Goal: Task Accomplishment & Management: Manage account settings

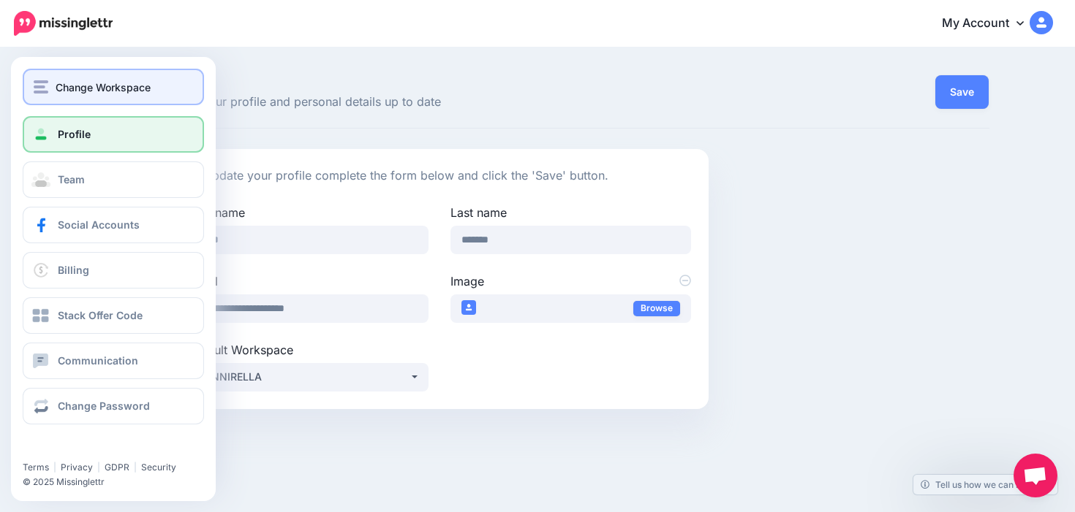
click at [93, 88] on span "Change Workspace" at bounding box center [103, 87] width 95 height 17
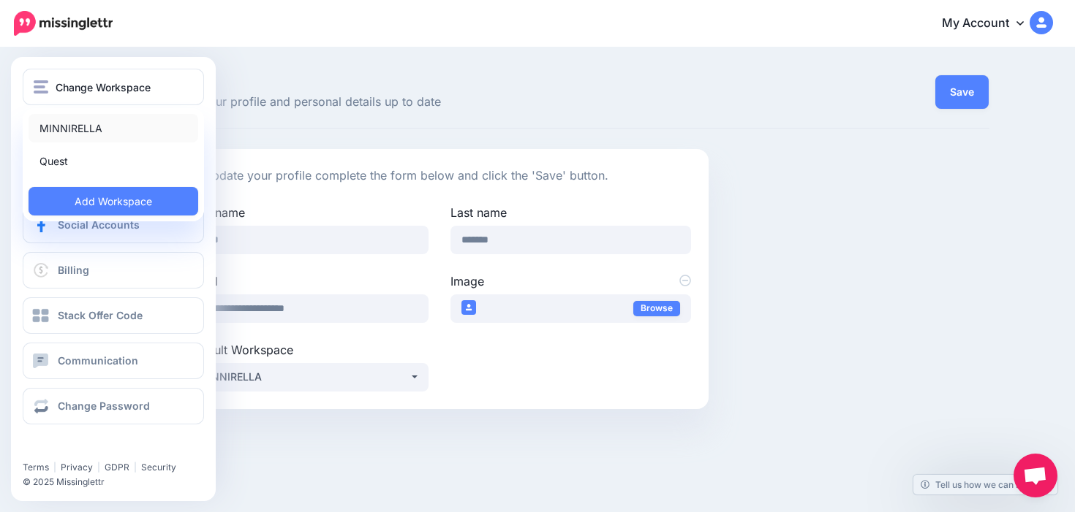
click at [94, 132] on link "MINNIRELLA" at bounding box center [114, 128] width 170 height 29
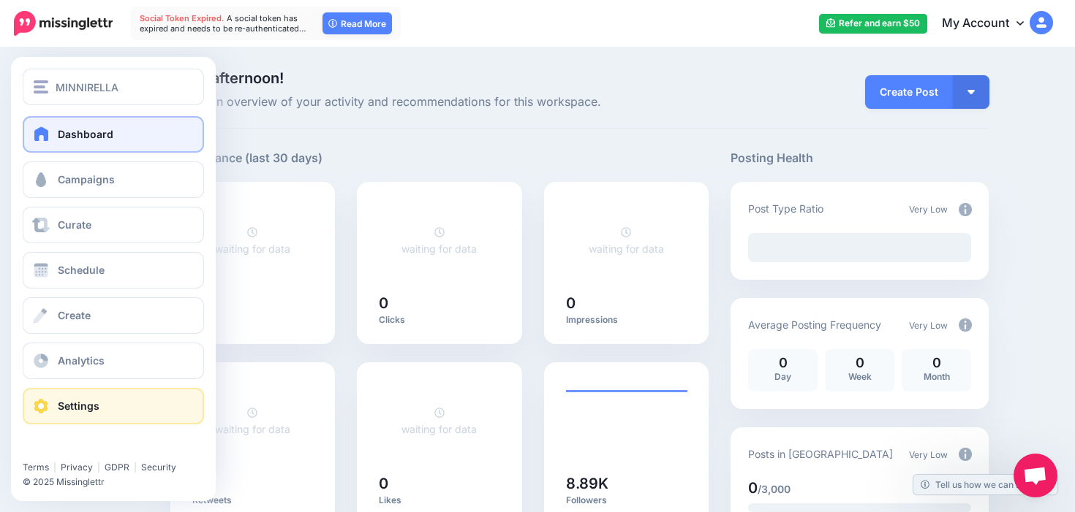
click at [77, 402] on span "Settings" at bounding box center [79, 406] width 42 height 12
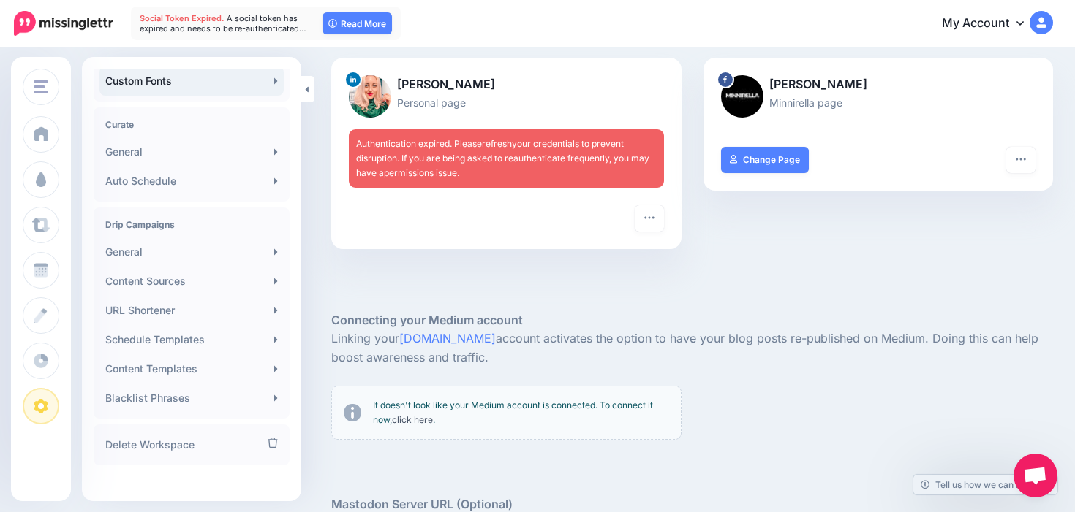
scroll to position [289, 0]
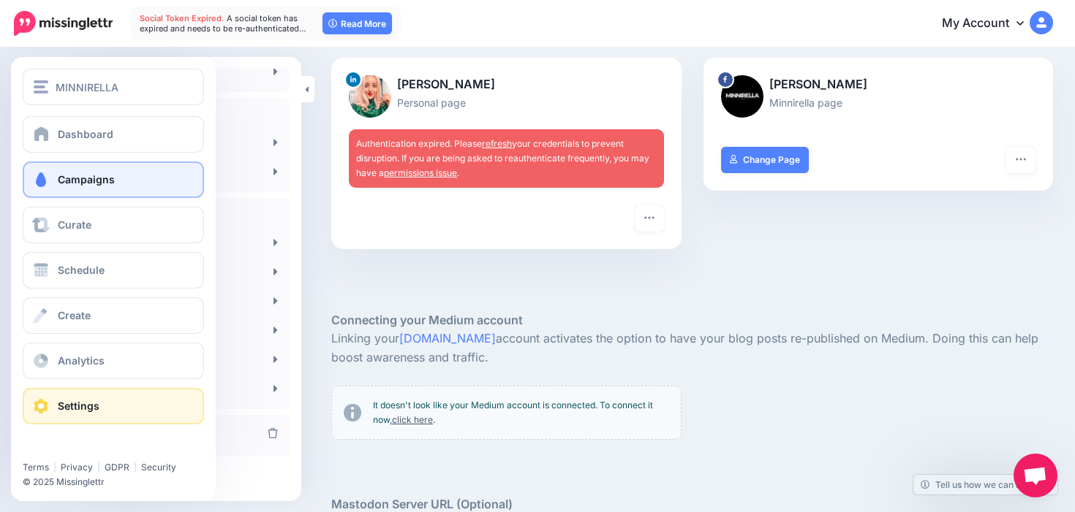
click at [99, 181] on span "Campaigns" at bounding box center [86, 179] width 57 height 12
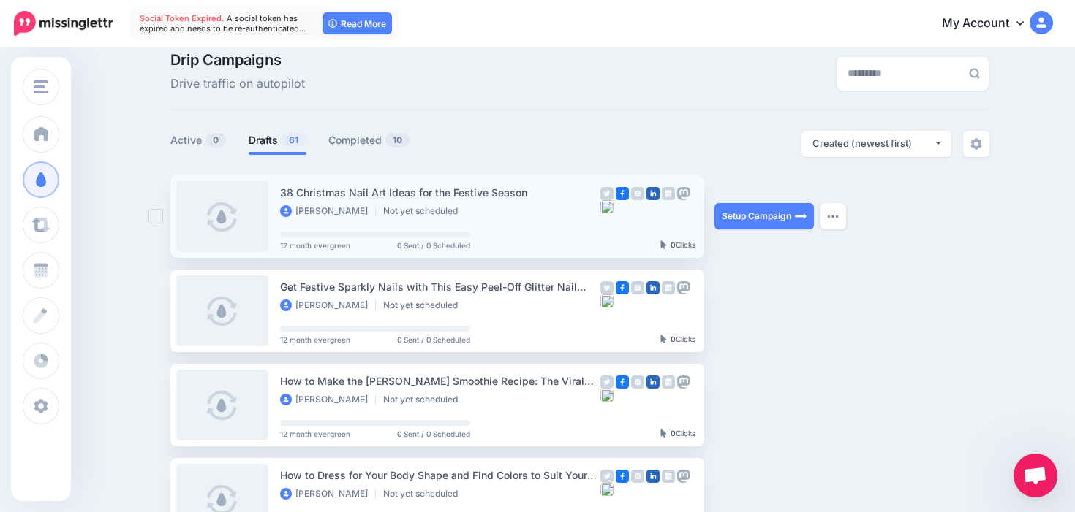
scroll to position [23, 0]
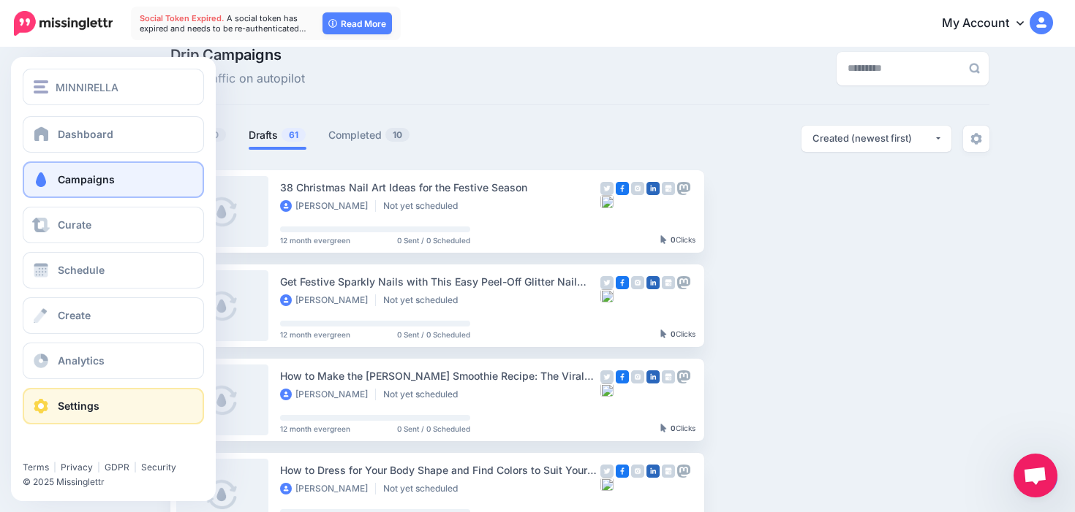
click at [70, 406] on span "Settings" at bounding box center [79, 406] width 42 height 12
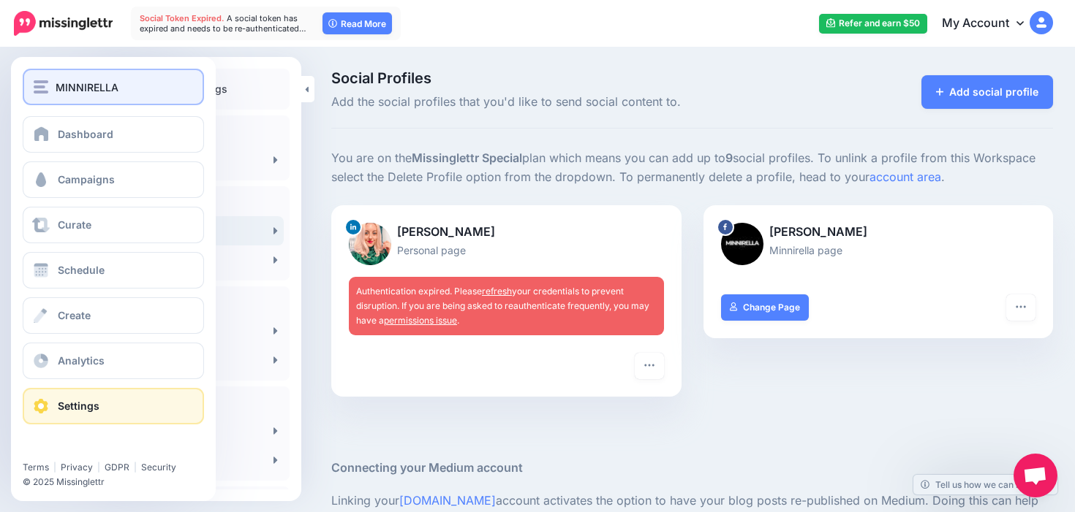
click at [80, 92] on span "MINNIRELLA" at bounding box center [87, 87] width 63 height 17
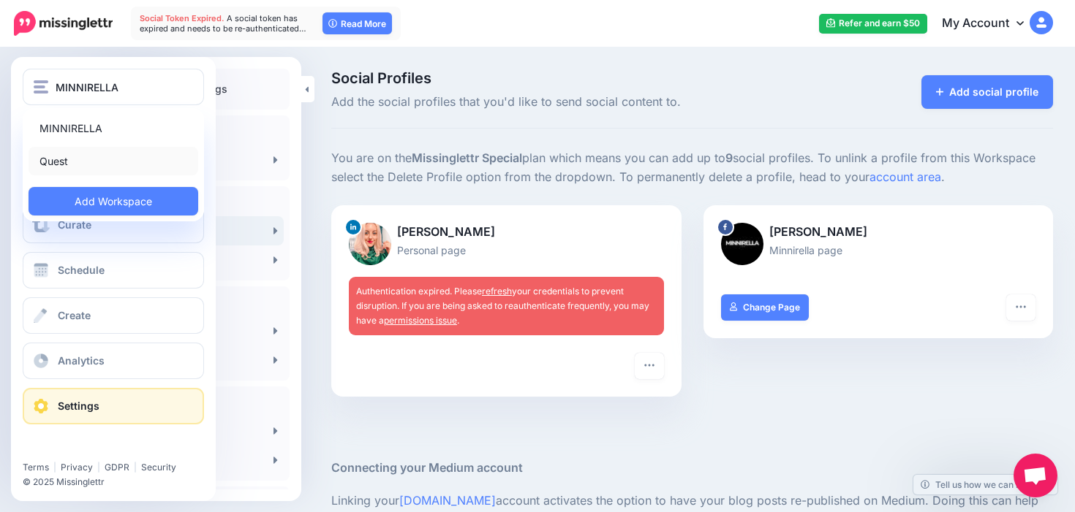
click at [83, 155] on link "Quest" at bounding box center [114, 161] width 170 height 29
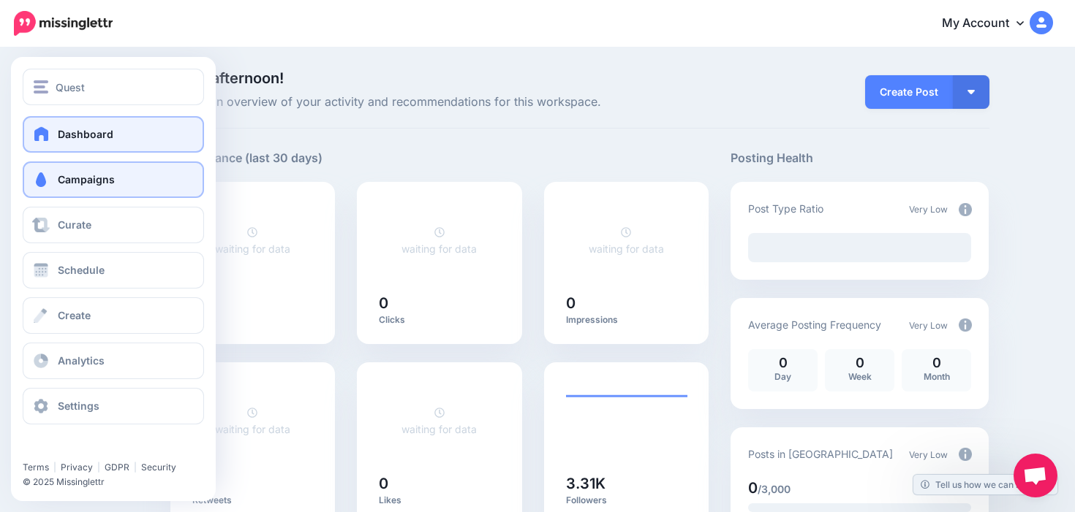
click at [82, 178] on span "Campaigns" at bounding box center [86, 179] width 57 height 12
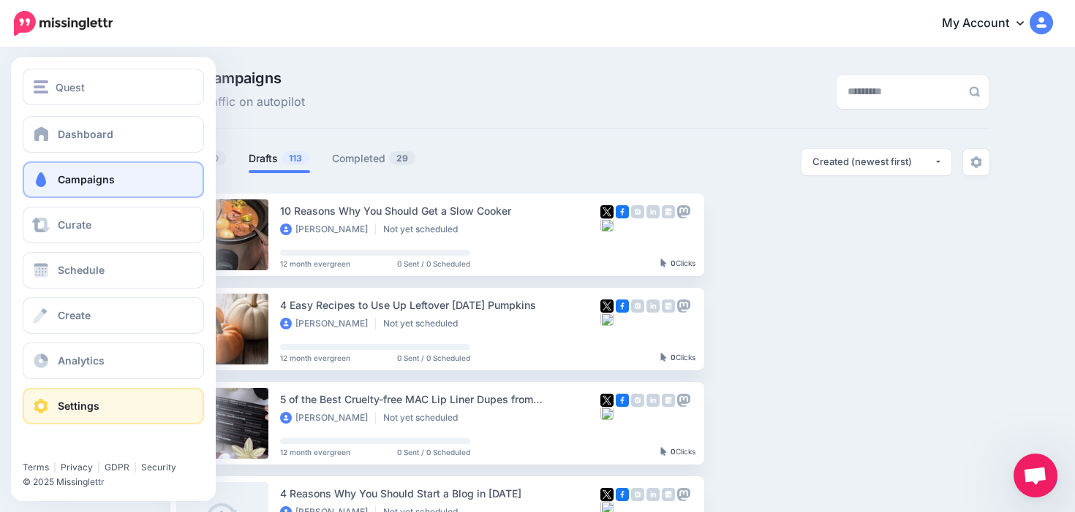
click at [59, 400] on link "Settings" at bounding box center [113, 406] width 181 height 37
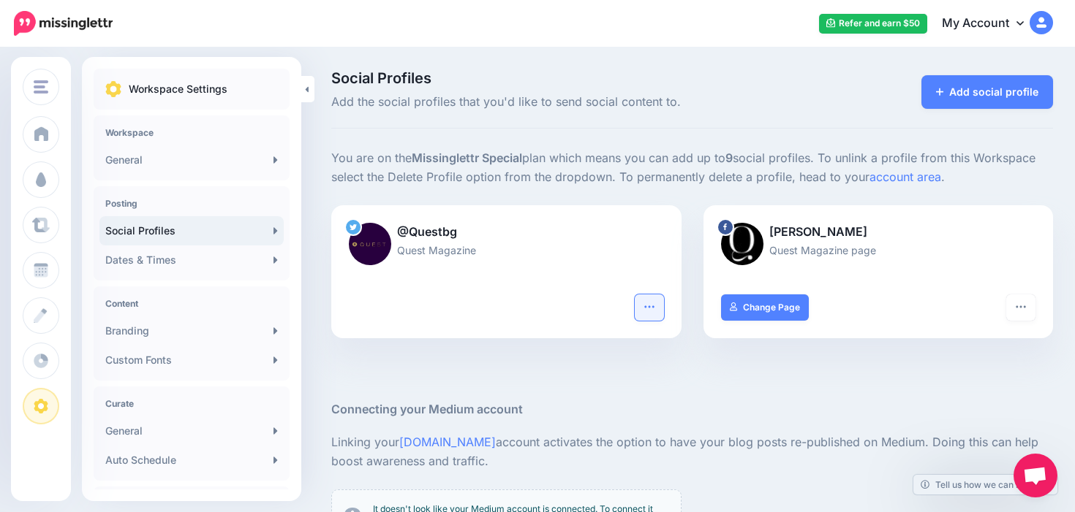
click at [657, 308] on button "button" at bounding box center [649, 308] width 29 height 26
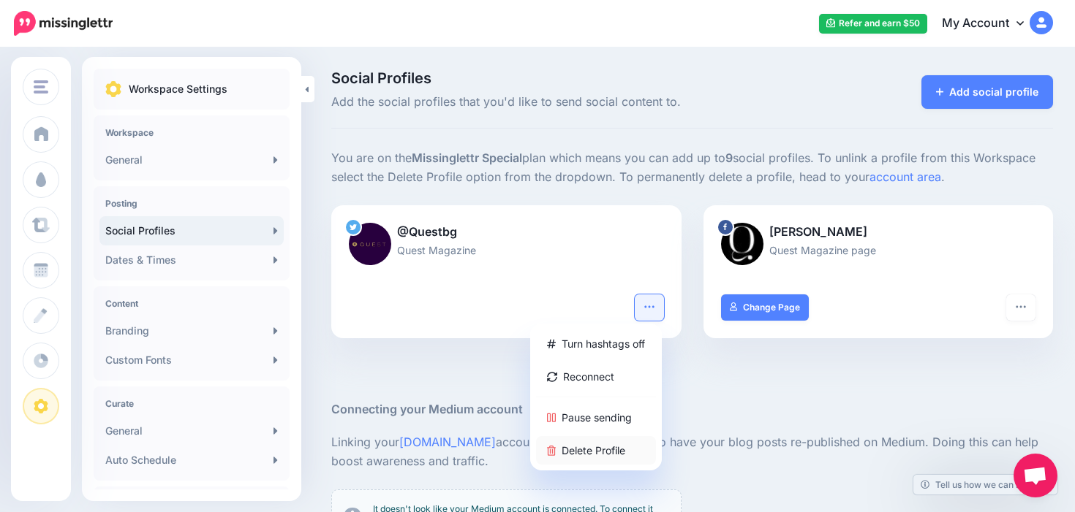
click at [623, 442] on link "Delete Profile" at bounding box center [596, 450] width 120 height 29
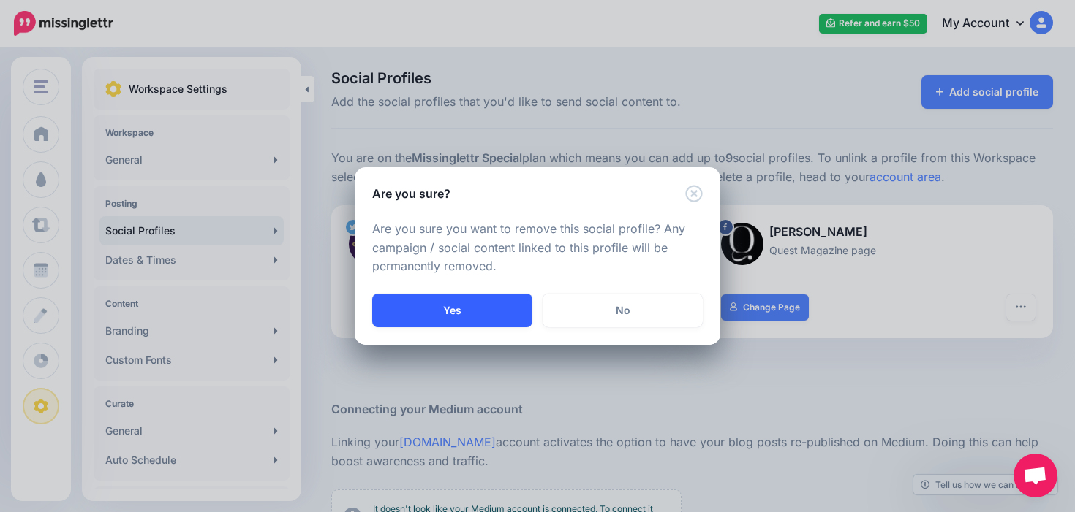
click at [502, 319] on button "Yes" at bounding box center [452, 311] width 160 height 34
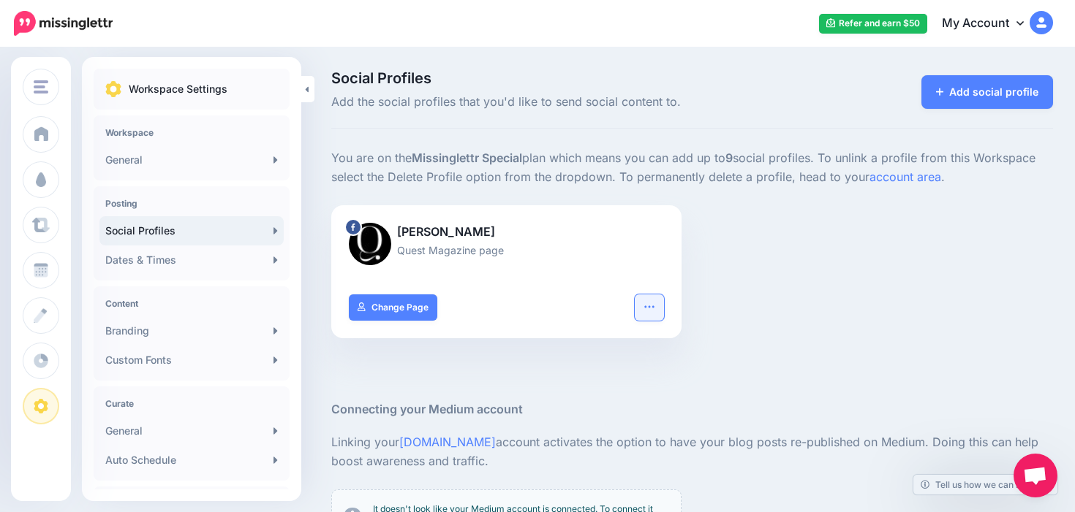
click at [645, 309] on icon "button" at bounding box center [649, 307] width 12 height 12
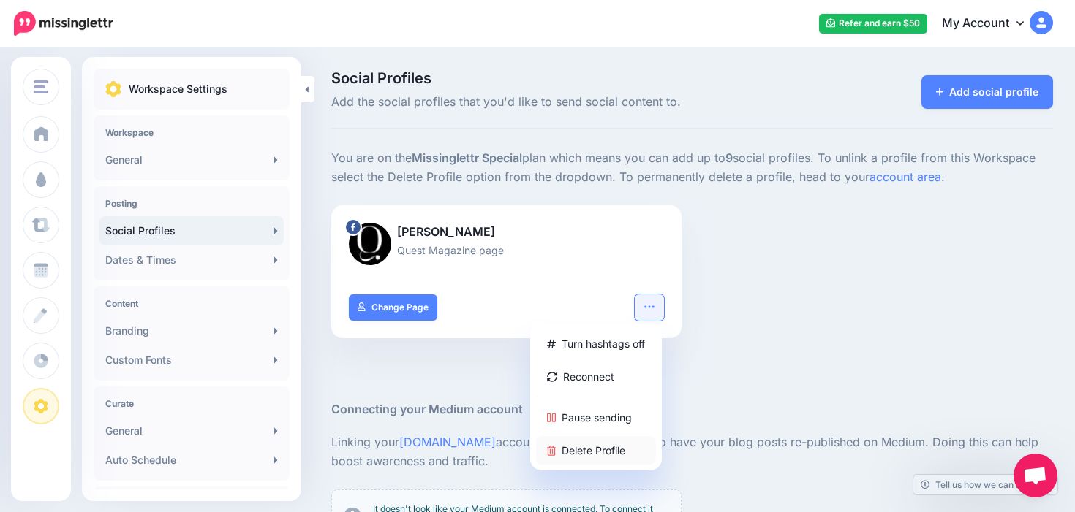
click at [577, 442] on link "Delete Profile" at bounding box center [596, 450] width 120 height 29
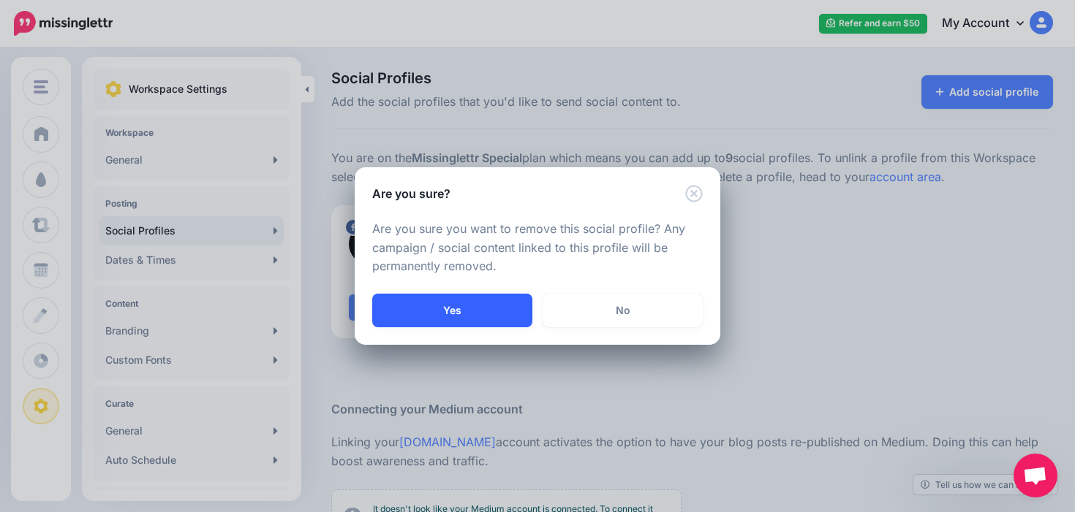
click at [501, 313] on button "Yes" at bounding box center [452, 311] width 160 height 34
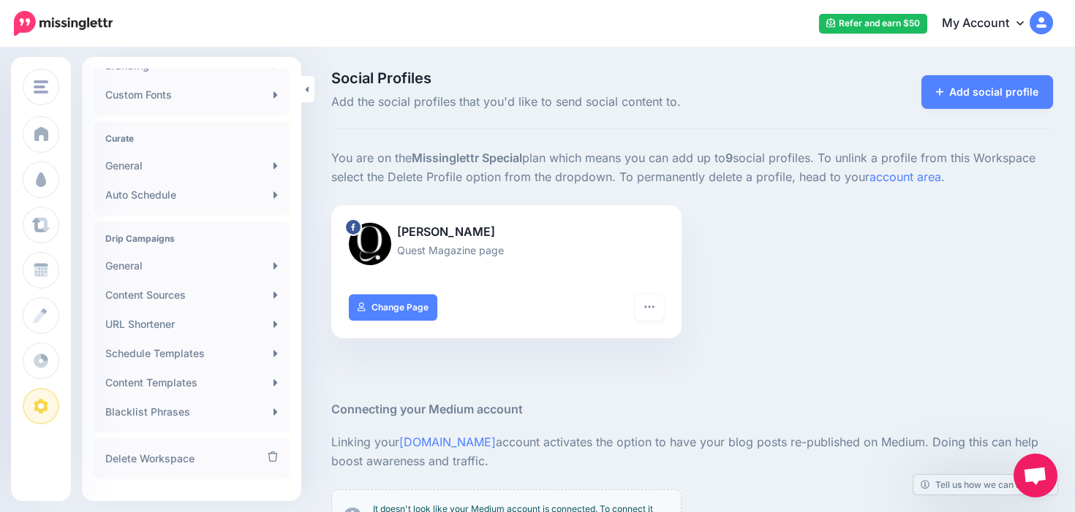
scroll to position [291, 0]
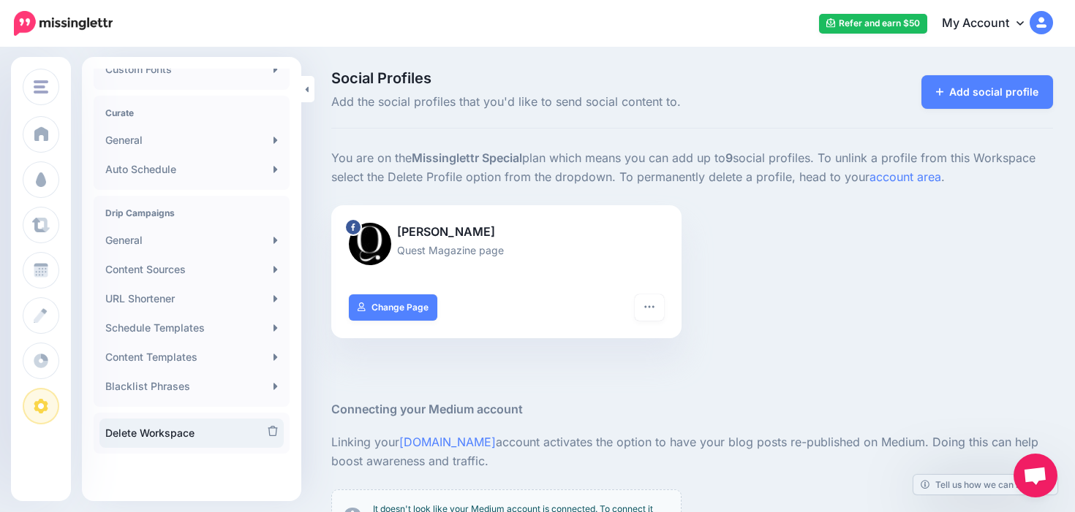
click at [172, 425] on link "Delete Workspace" at bounding box center [191, 433] width 184 height 29
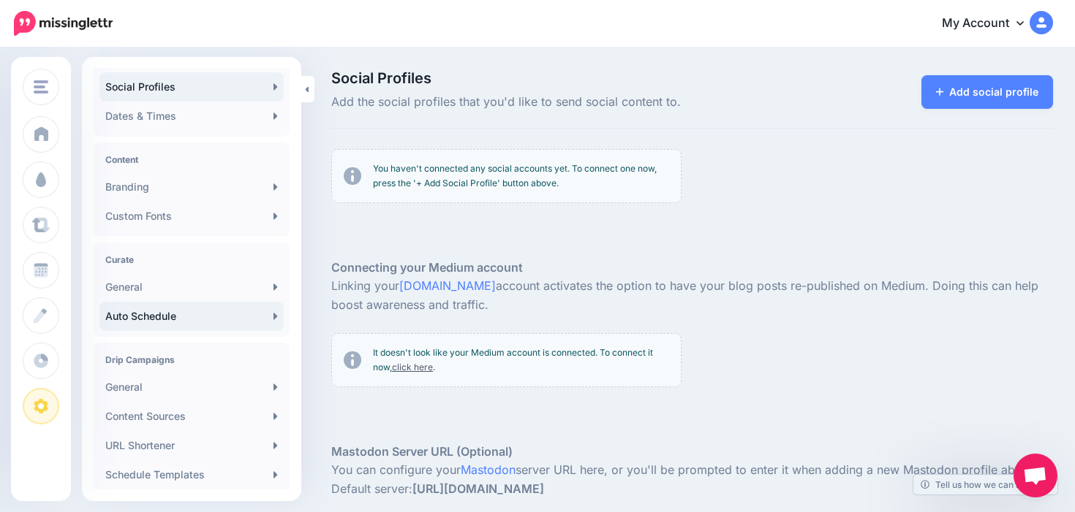
scroll to position [291, 0]
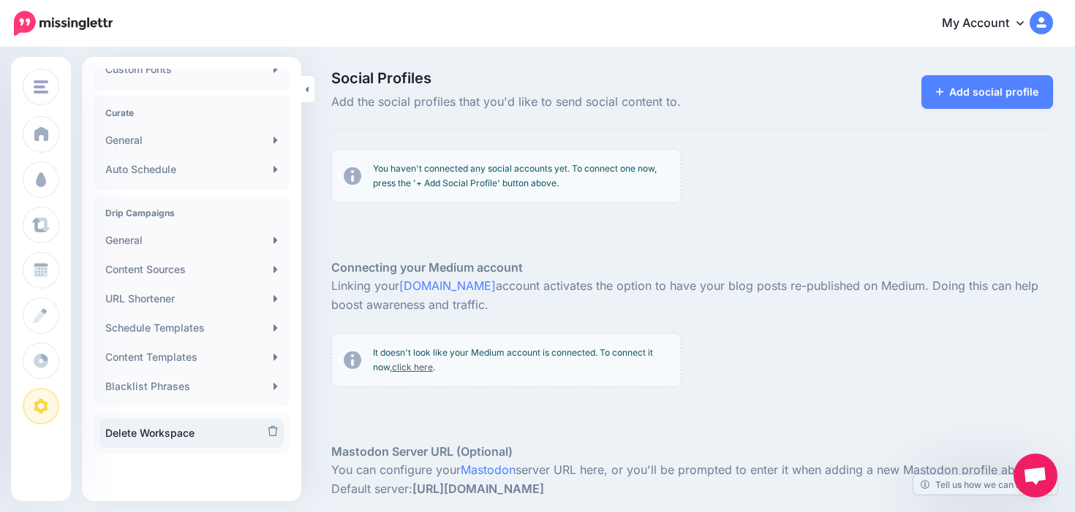
click at [167, 432] on link "Delete Workspace" at bounding box center [191, 433] width 184 height 29
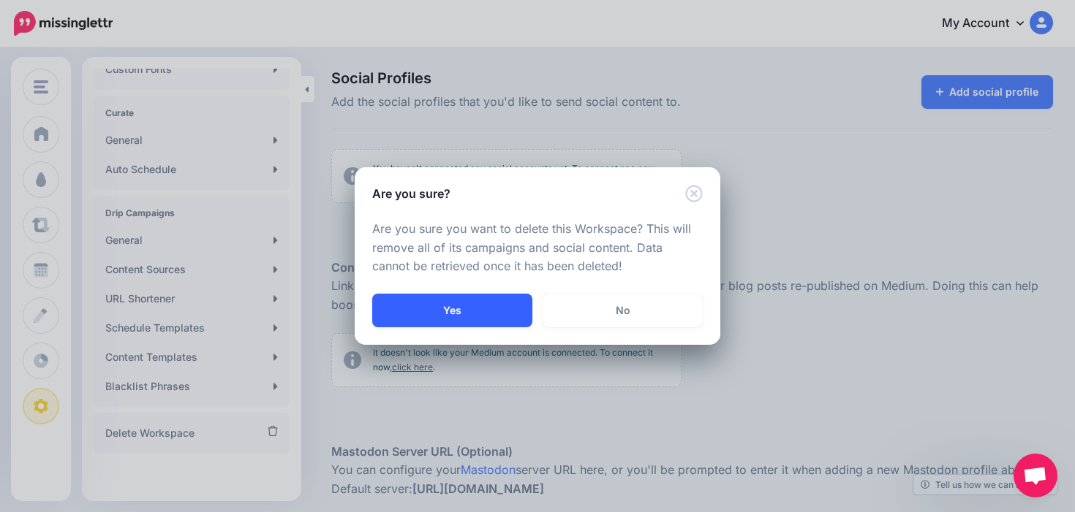
click at [444, 313] on button "Yes" at bounding box center [452, 311] width 160 height 34
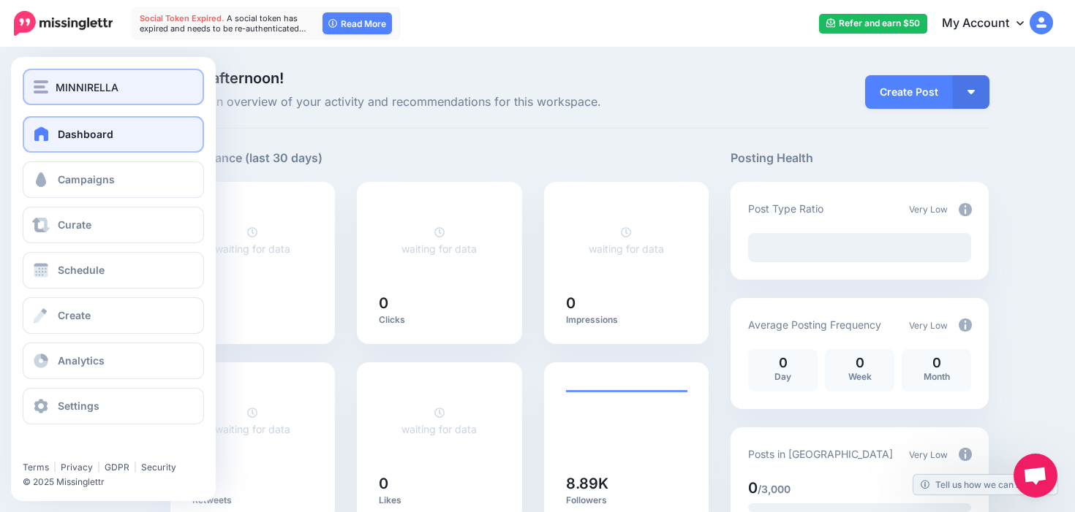
click at [46, 79] on div "MINNIRELLA" at bounding box center [113, 87] width 159 height 17
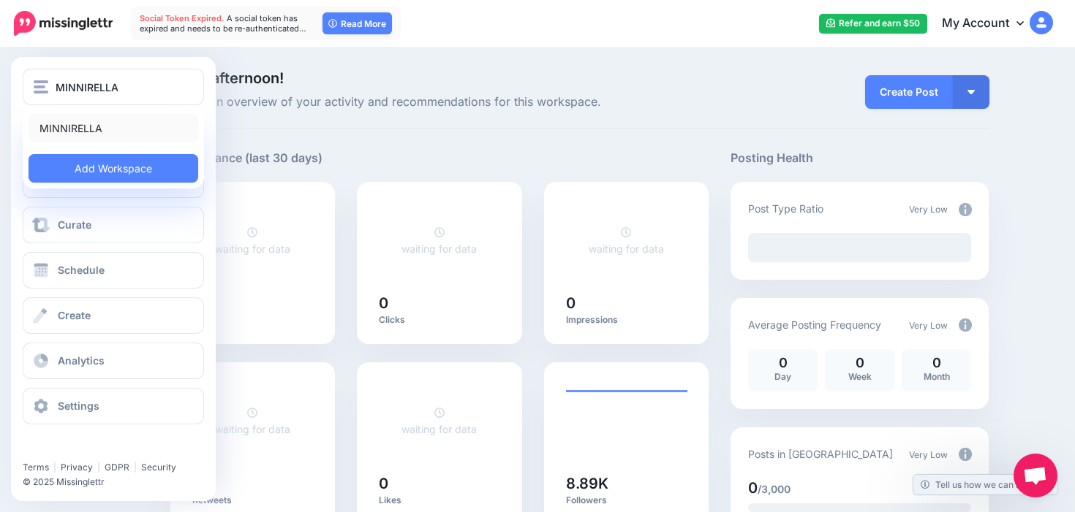
click at [57, 125] on link "MINNIRELLA" at bounding box center [114, 128] width 170 height 29
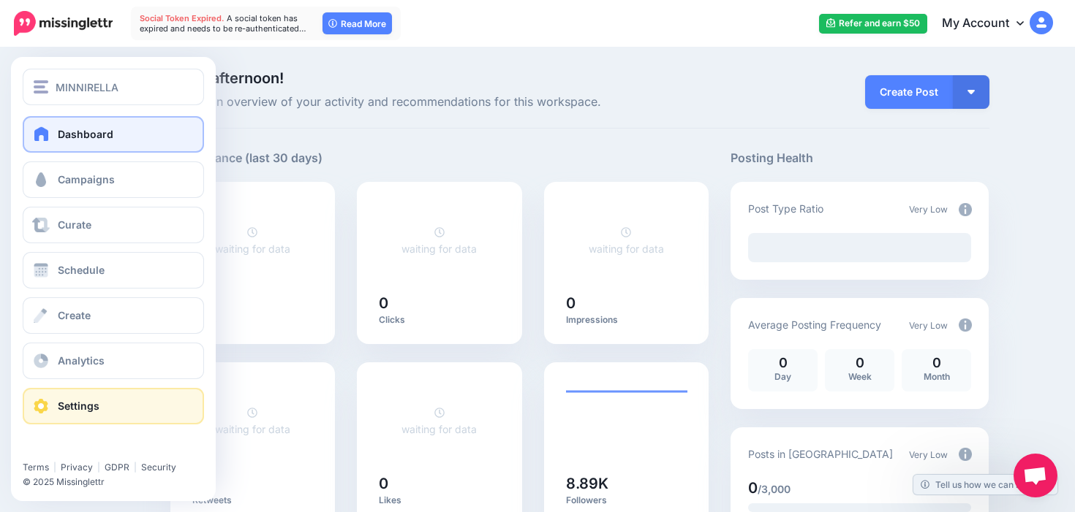
click at [67, 401] on span "Settings" at bounding box center [79, 406] width 42 height 12
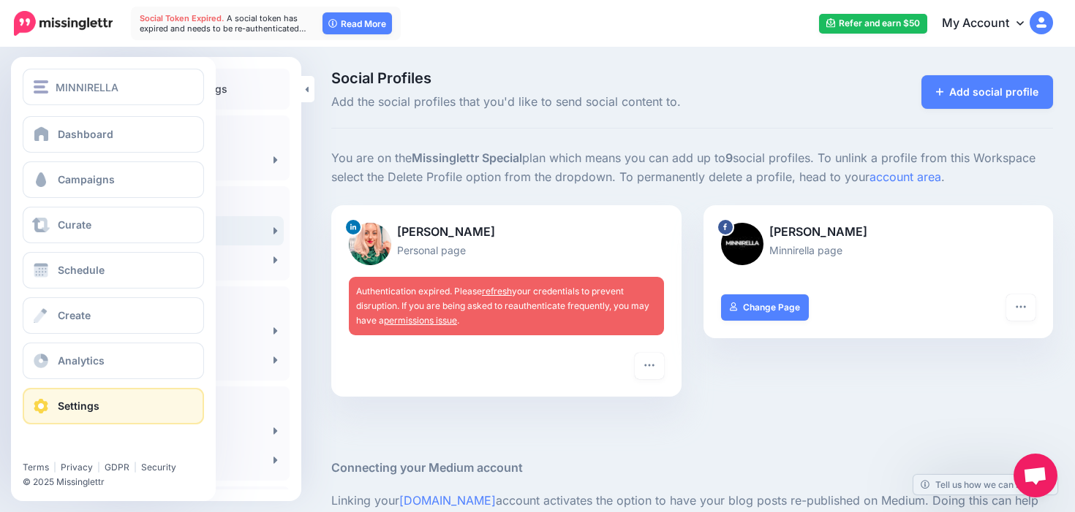
click at [105, 402] on link "Settings" at bounding box center [113, 406] width 181 height 37
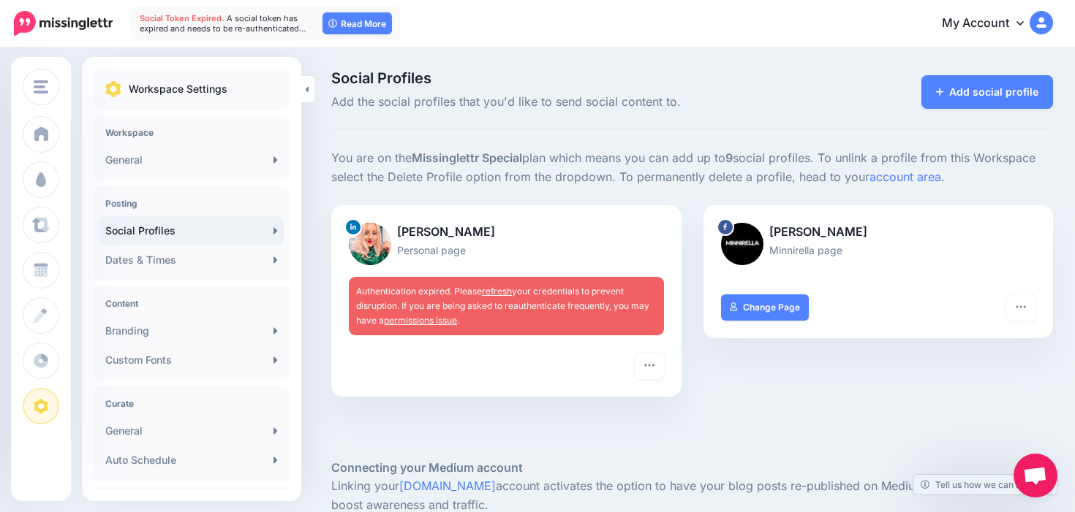
click at [197, 83] on p "Workspace Settings" at bounding box center [178, 89] width 99 height 18
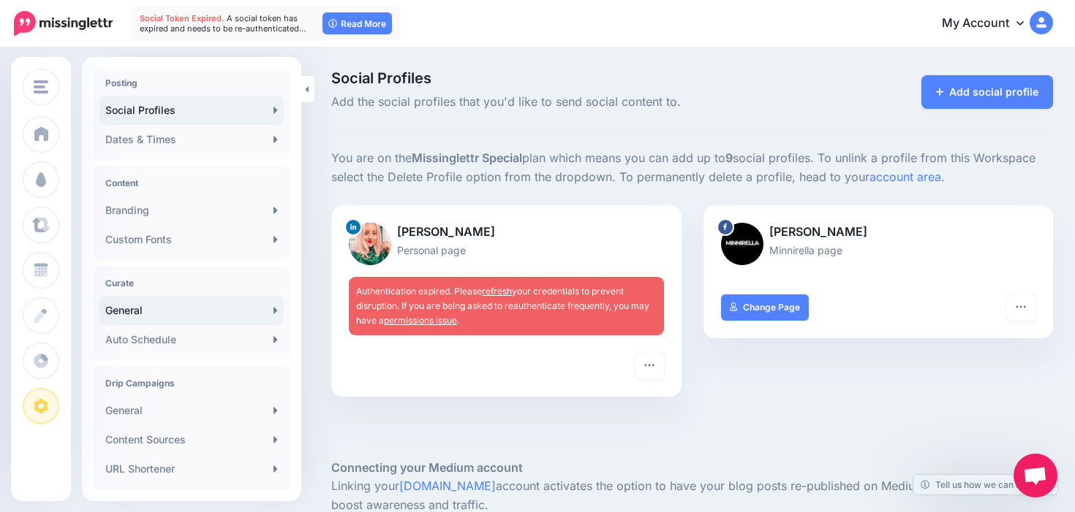
scroll to position [128, 0]
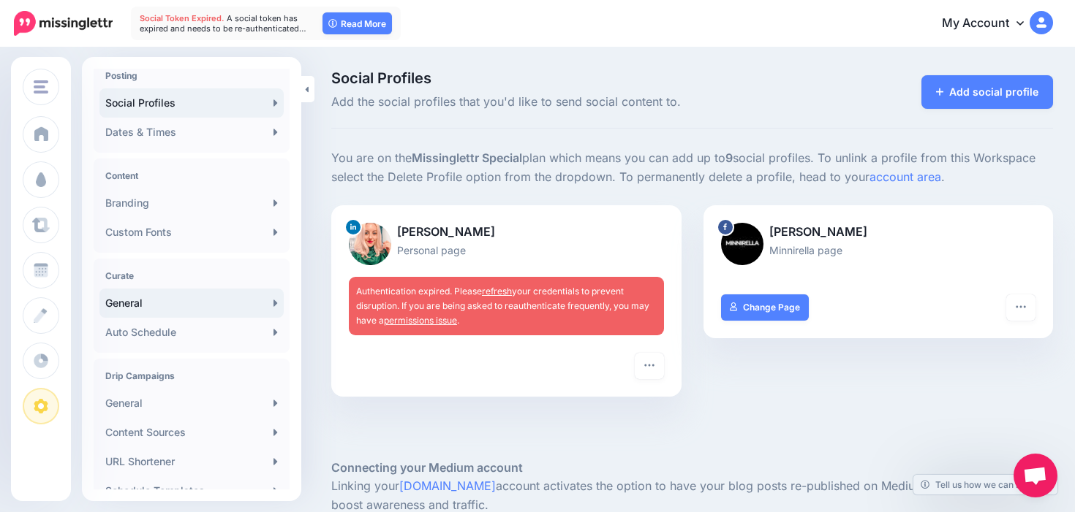
click at [194, 290] on link "General" at bounding box center [191, 303] width 184 height 29
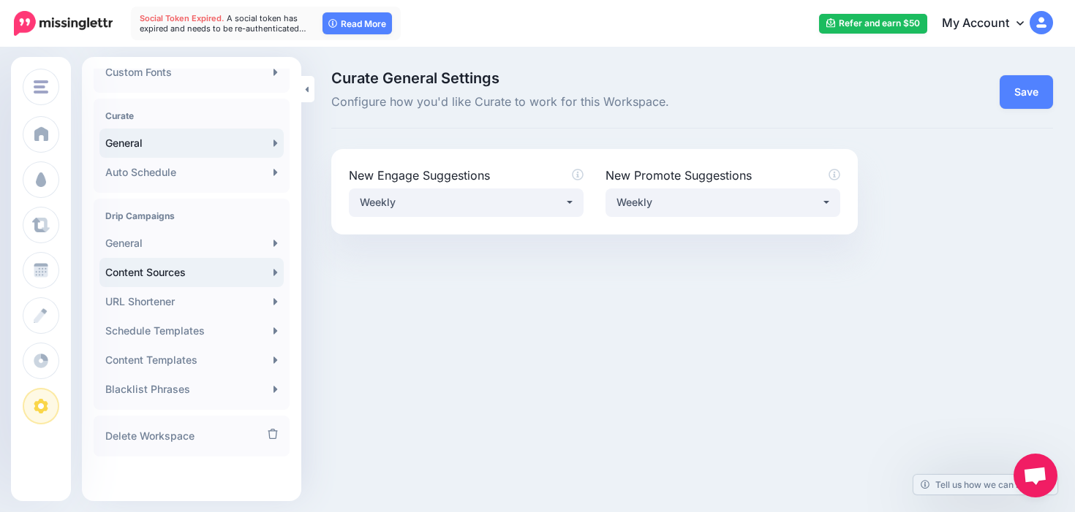
scroll to position [291, 0]
click at [151, 279] on link "Content Sources" at bounding box center [191, 269] width 184 height 29
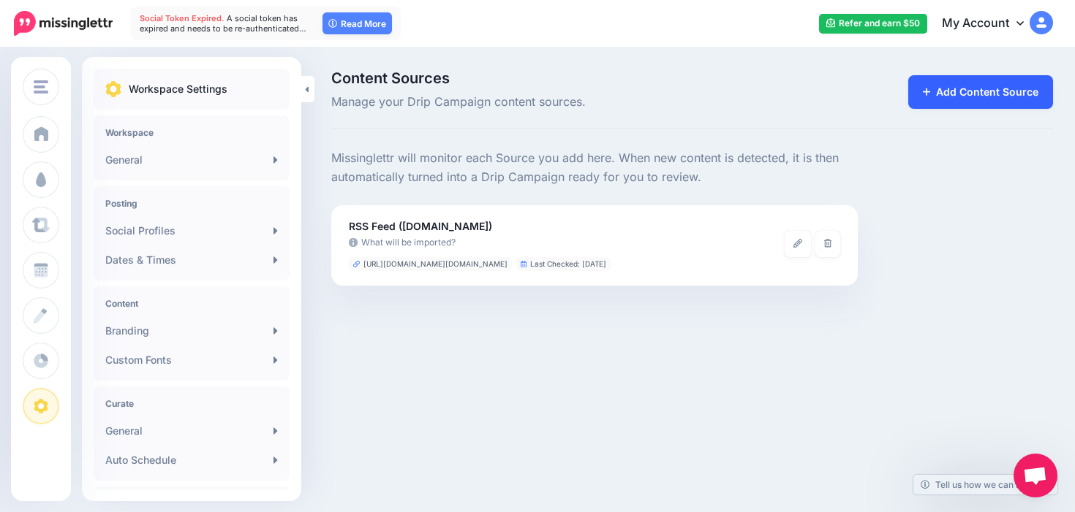
click at [1016, 95] on link "Add Content Source" at bounding box center [980, 92] width 145 height 34
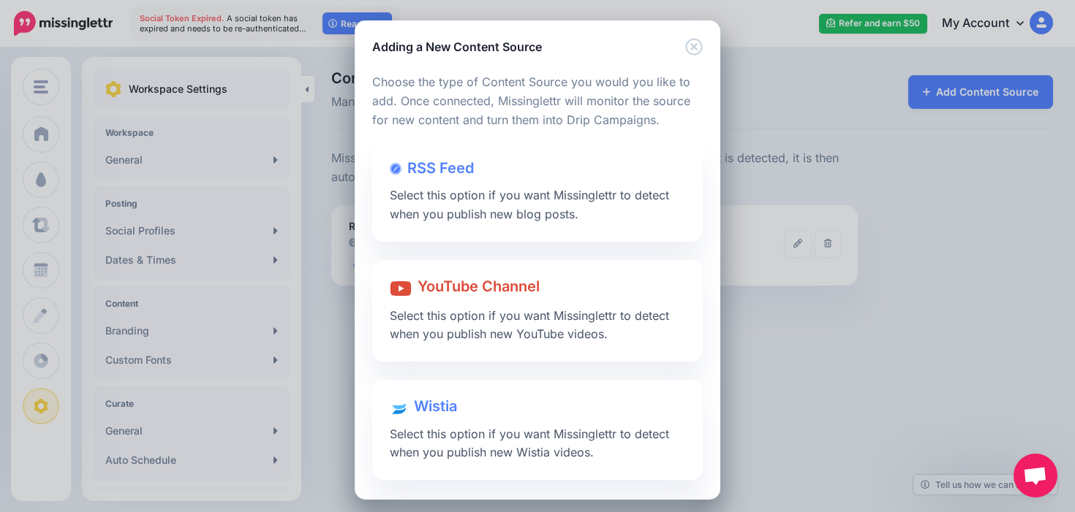
scroll to position [8, 0]
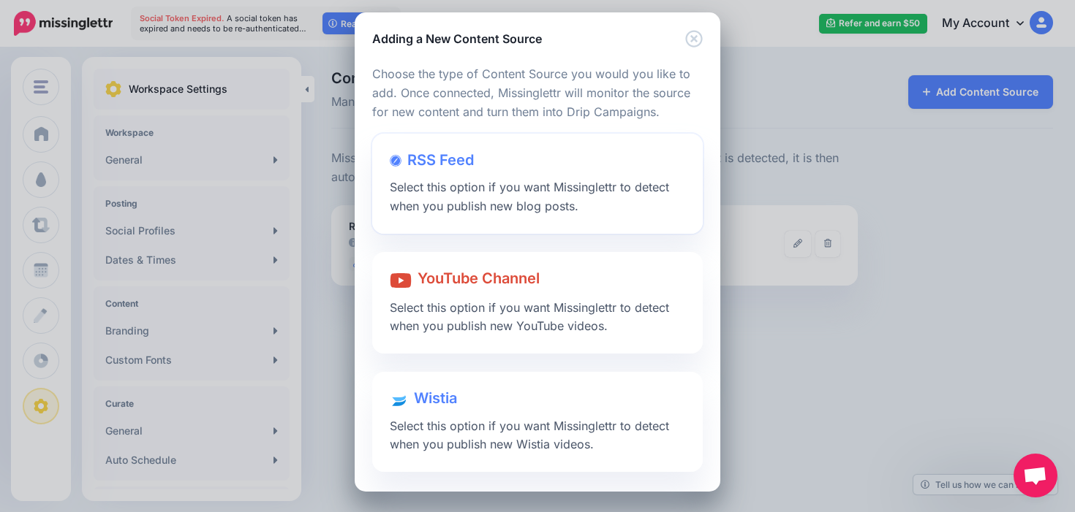
click at [464, 185] on span "Select this option if you want Missinglettr to detect when you publish new blog…" at bounding box center [529, 197] width 279 height 34
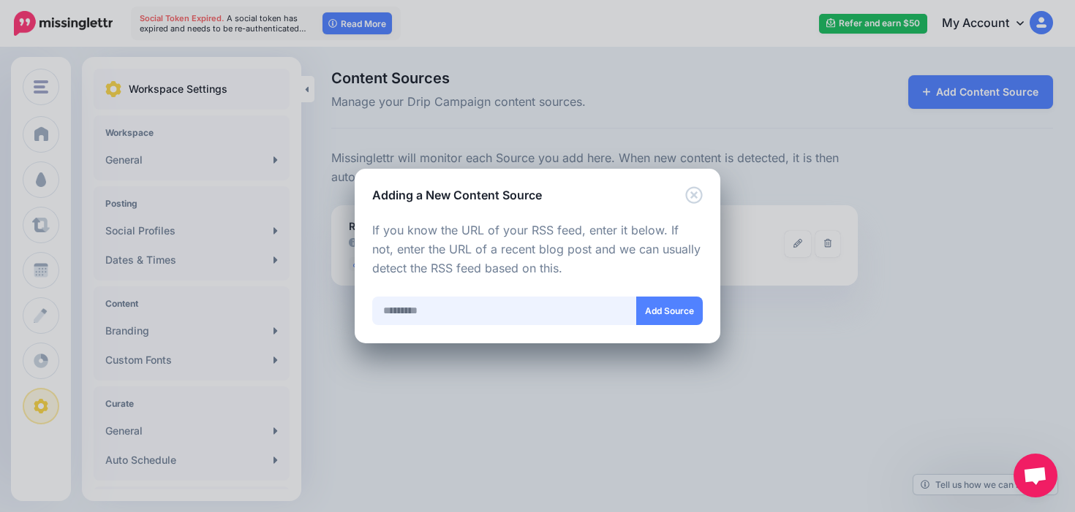
click at [507, 317] on input "text" at bounding box center [504, 311] width 265 height 29
type input "**********"
click at [662, 306] on button "Add Source" at bounding box center [669, 311] width 67 height 29
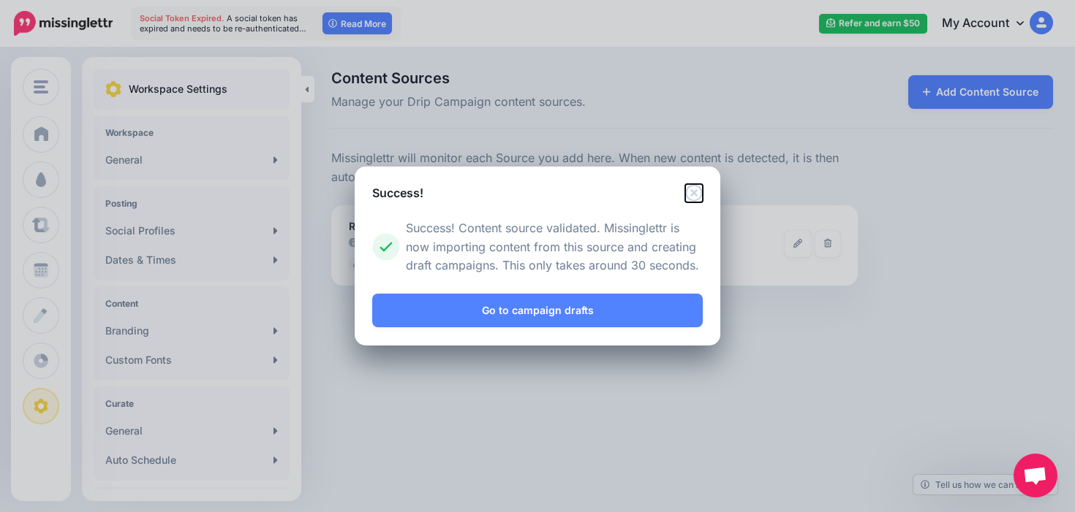
click at [696, 193] on icon "Close" at bounding box center [694, 193] width 18 height 18
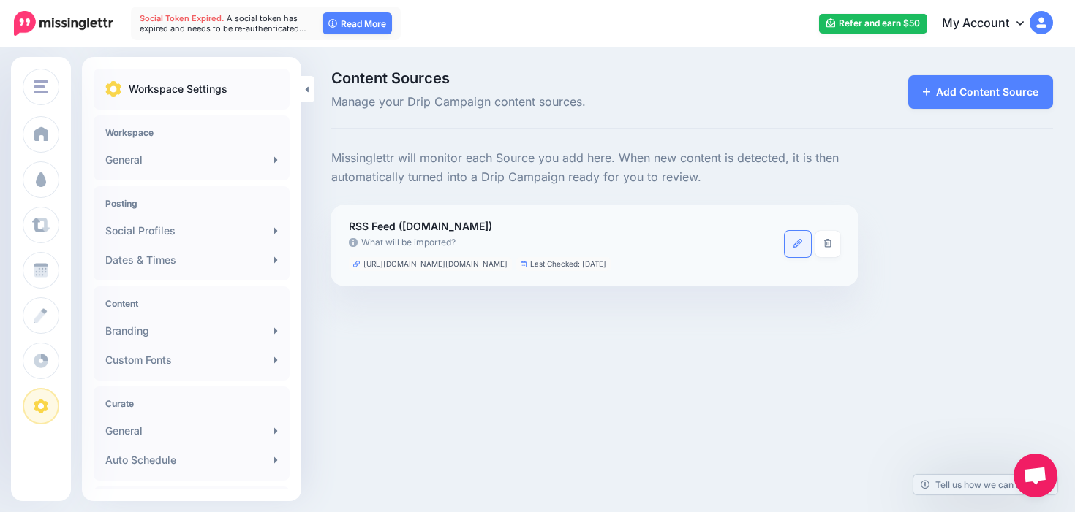
click at [794, 246] on icon at bounding box center [797, 243] width 9 height 9
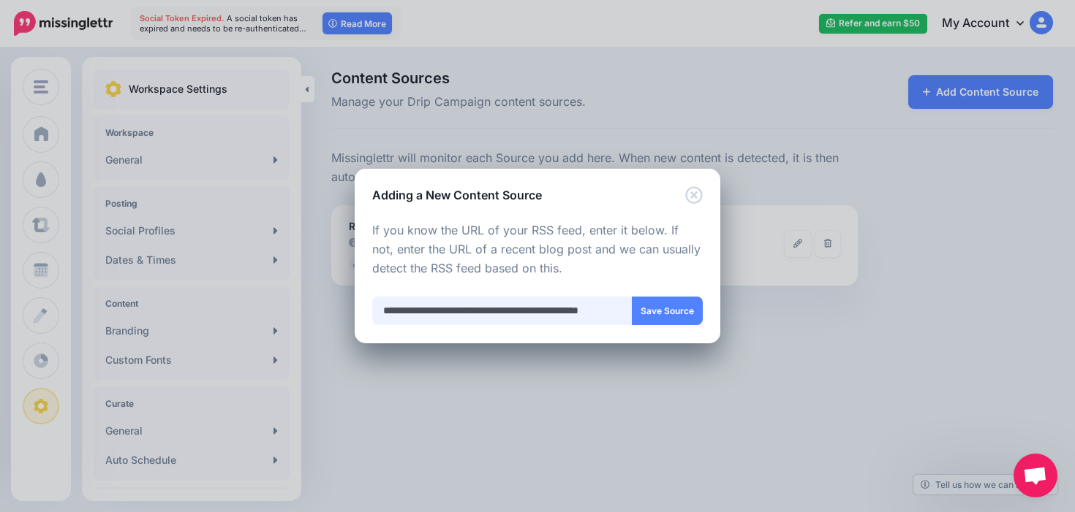
drag, startPoint x: 418, startPoint y: 314, endPoint x: 466, endPoint y: 312, distance: 47.5
click at [466, 312] on input "**********" at bounding box center [502, 311] width 260 height 29
drag, startPoint x: 488, startPoint y: 312, endPoint x: 417, endPoint y: 314, distance: 71.7
click at [417, 314] on input "**********" at bounding box center [502, 311] width 260 height 29
type input "**********"
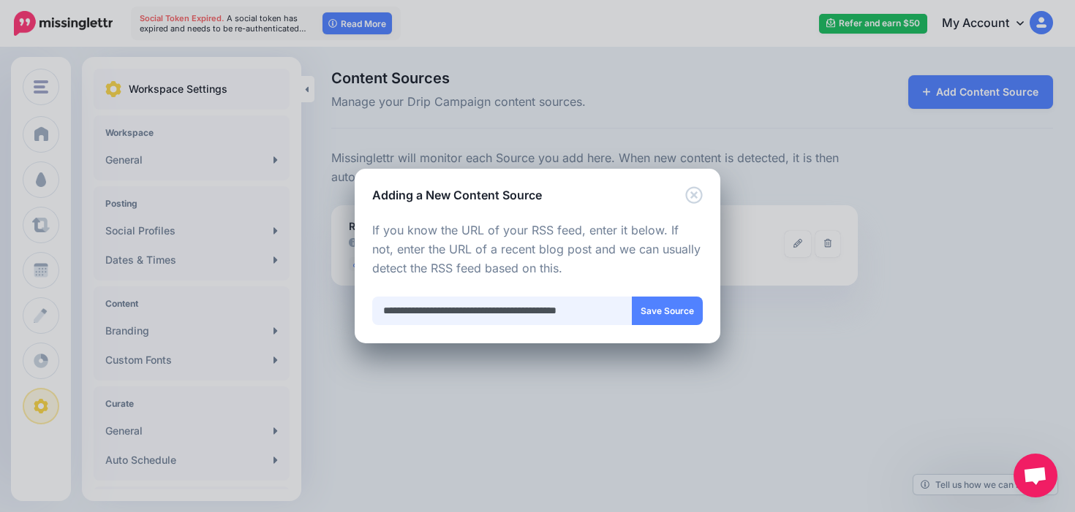
drag, startPoint x: 617, startPoint y: 309, endPoint x: 340, endPoint y: 309, distance: 277.0
click at [340, 309] on div "Adding a New Content Source Loading Loading Choose the type of Content Source y…" at bounding box center [537, 256] width 1075 height 512
paste input "**********"
type input "**********"
click at [659, 306] on button "Save Source" at bounding box center [667, 311] width 71 height 29
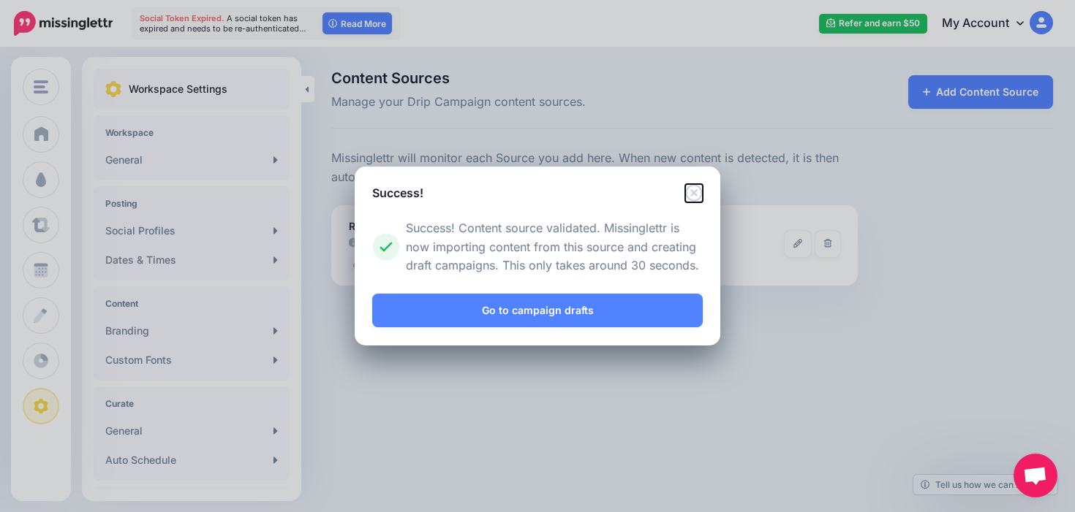
click at [695, 190] on icon "Close" at bounding box center [693, 192] width 17 height 17
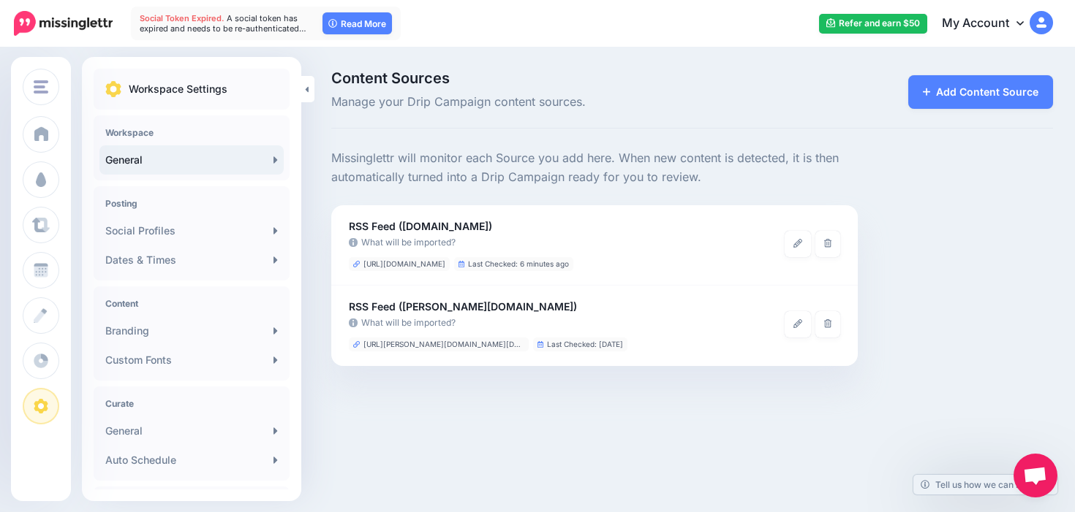
click at [227, 166] on link "General" at bounding box center [191, 159] width 184 height 29
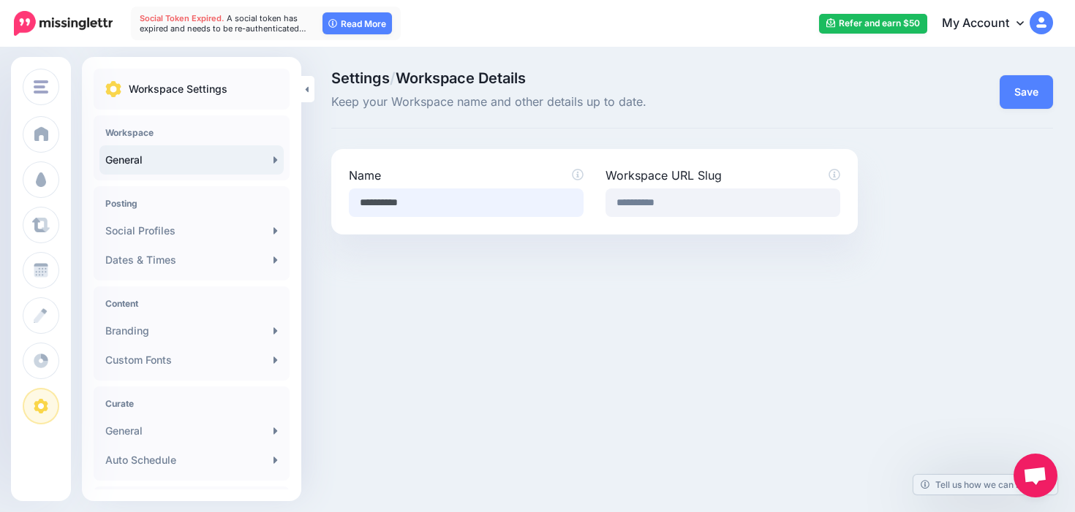
drag, startPoint x: 447, startPoint y: 205, endPoint x: 320, endPoint y: 205, distance: 126.5
click at [320, 205] on div "**********" at bounding box center [594, 192] width 548 height 86
type input "**********"
click at [1039, 93] on button "Save" at bounding box center [1025, 92] width 53 height 34
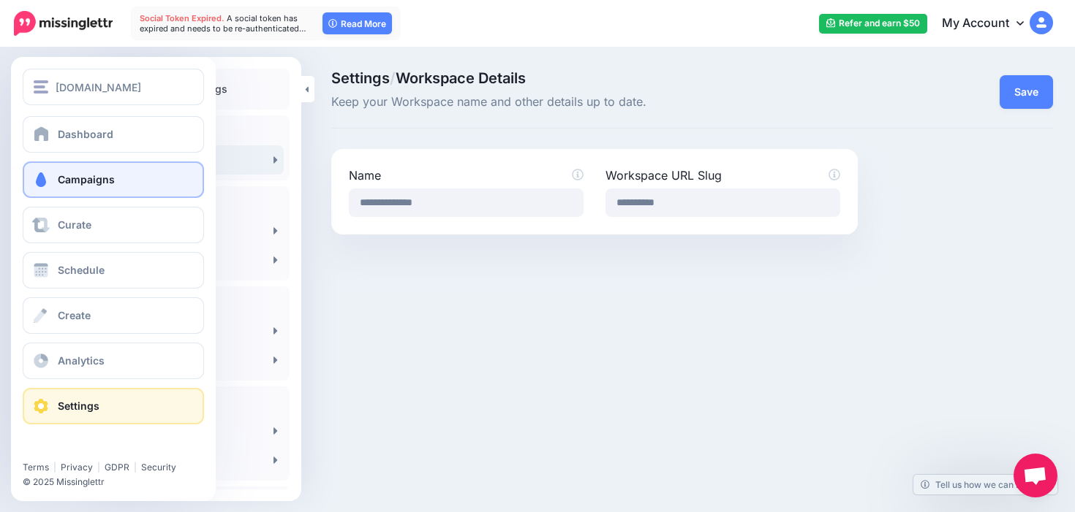
click at [60, 194] on link "Campaigns" at bounding box center [113, 180] width 181 height 37
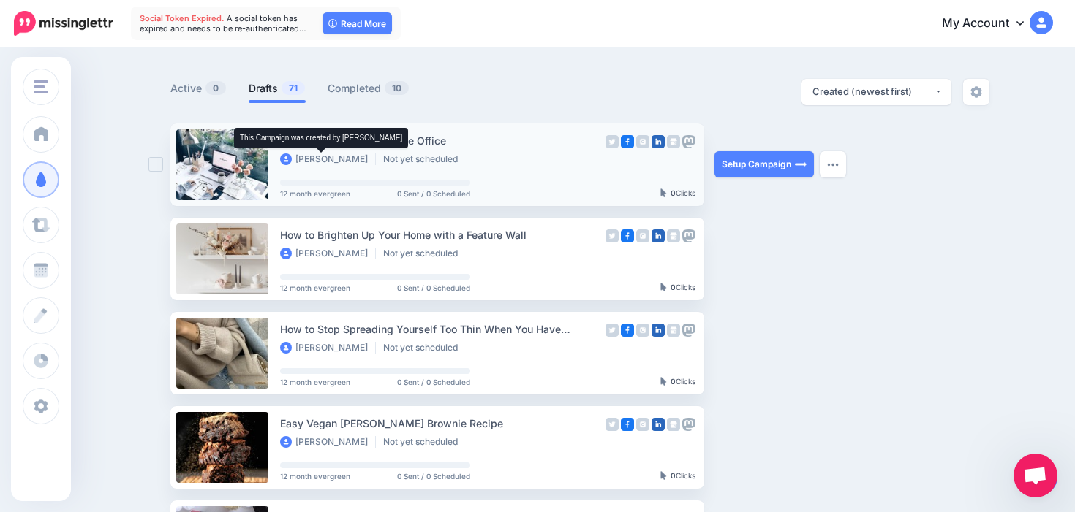
scroll to position [52, 0]
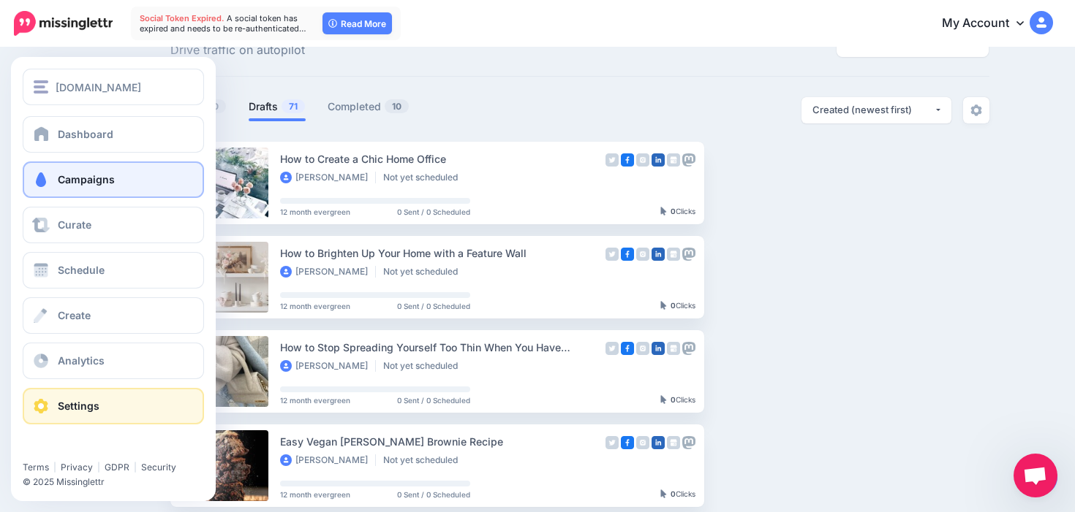
click at [74, 394] on link "Settings" at bounding box center [113, 406] width 181 height 37
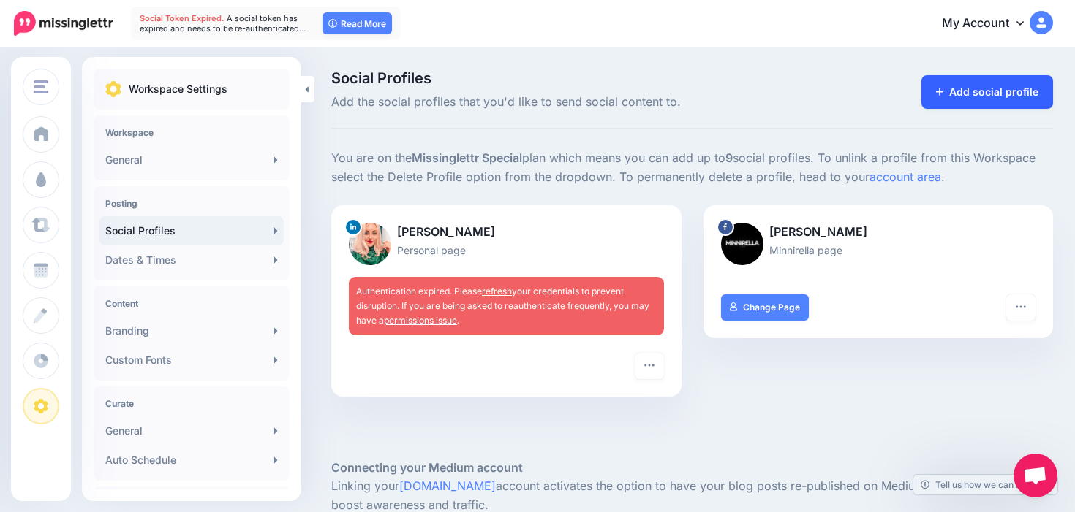
click at [1000, 91] on link "Add social profile" at bounding box center [987, 92] width 132 height 34
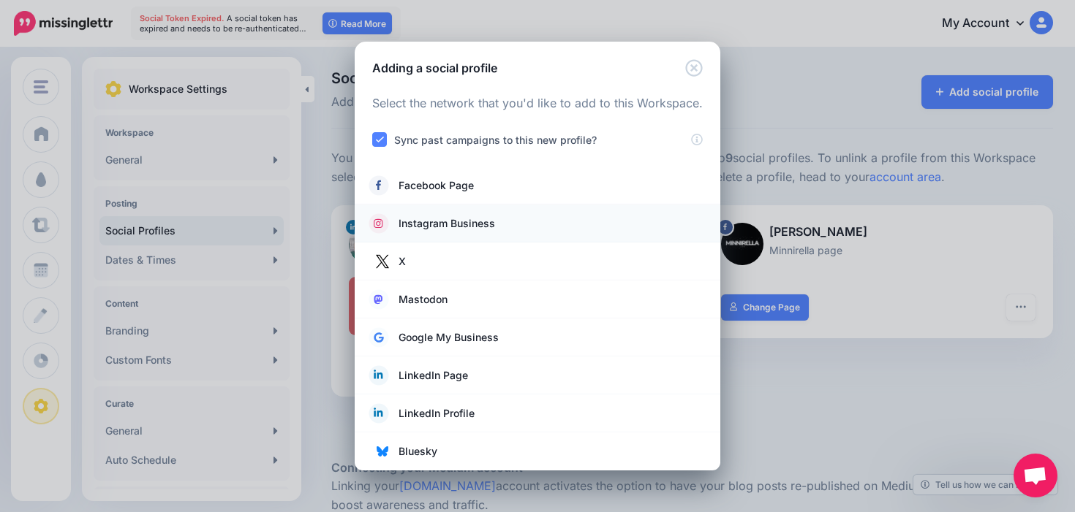
click at [423, 216] on span "Instagram Business" at bounding box center [446, 224] width 96 height 18
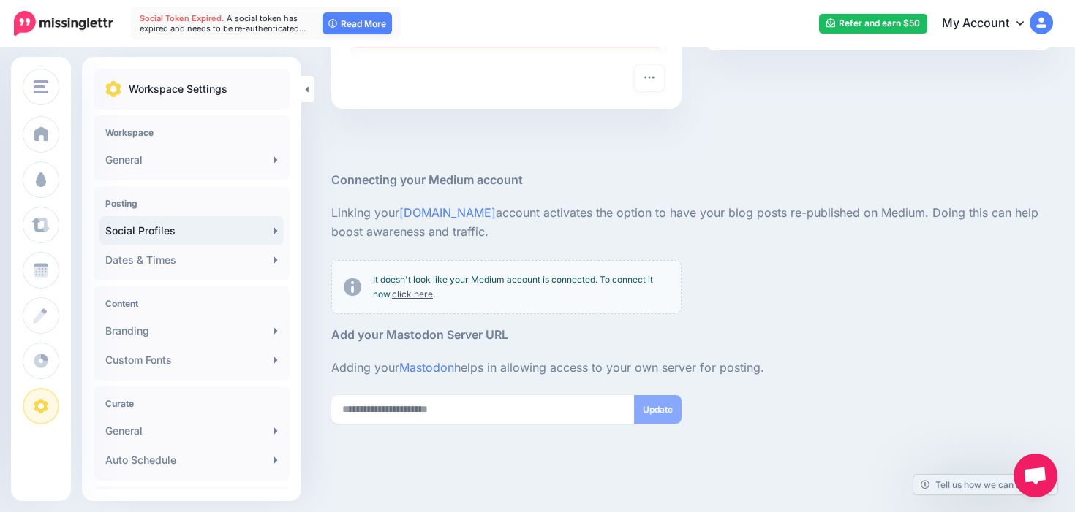
scroll to position [362, 0]
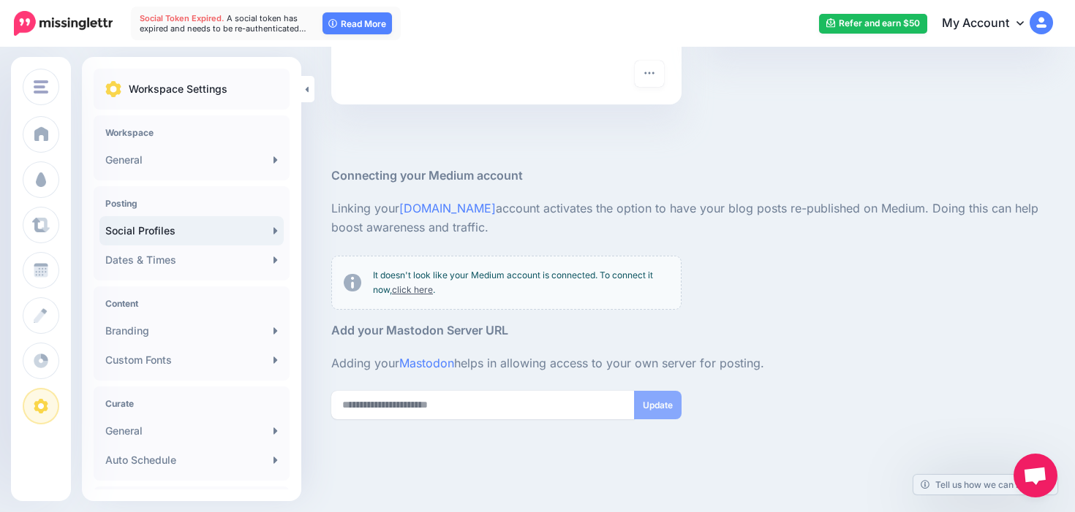
click at [412, 292] on link "click here" at bounding box center [412, 289] width 41 height 11
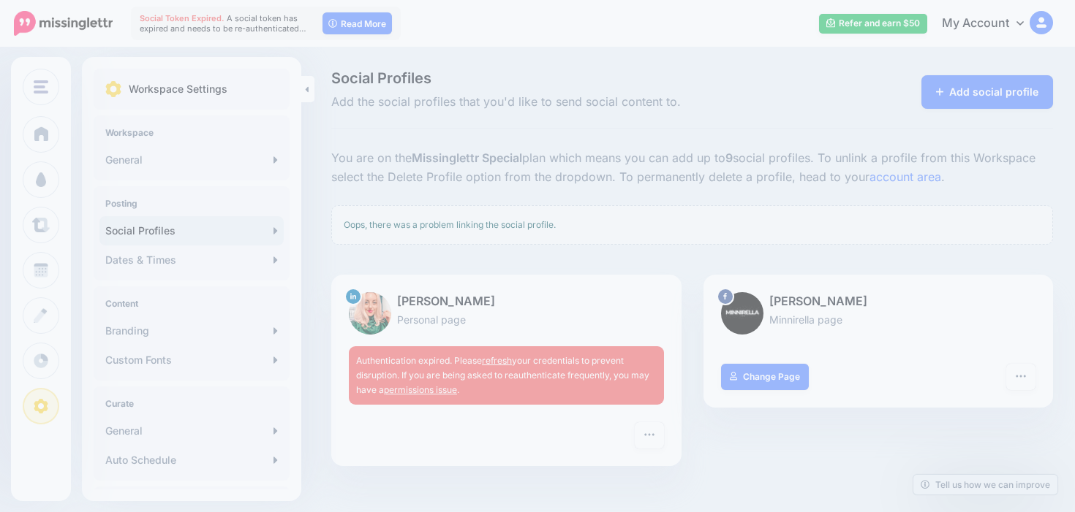
scroll to position [362, 0]
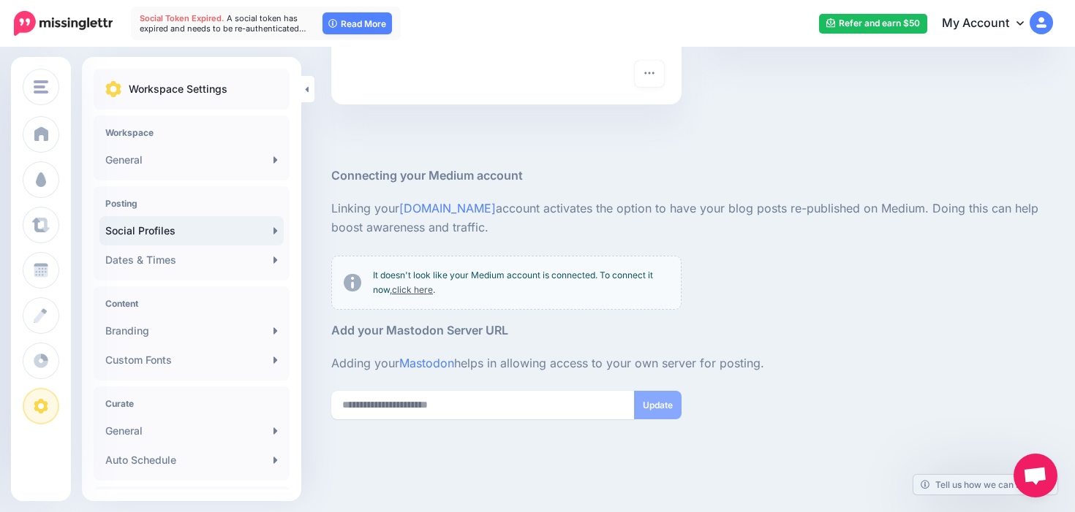
click at [406, 287] on link "click here" at bounding box center [412, 289] width 41 height 11
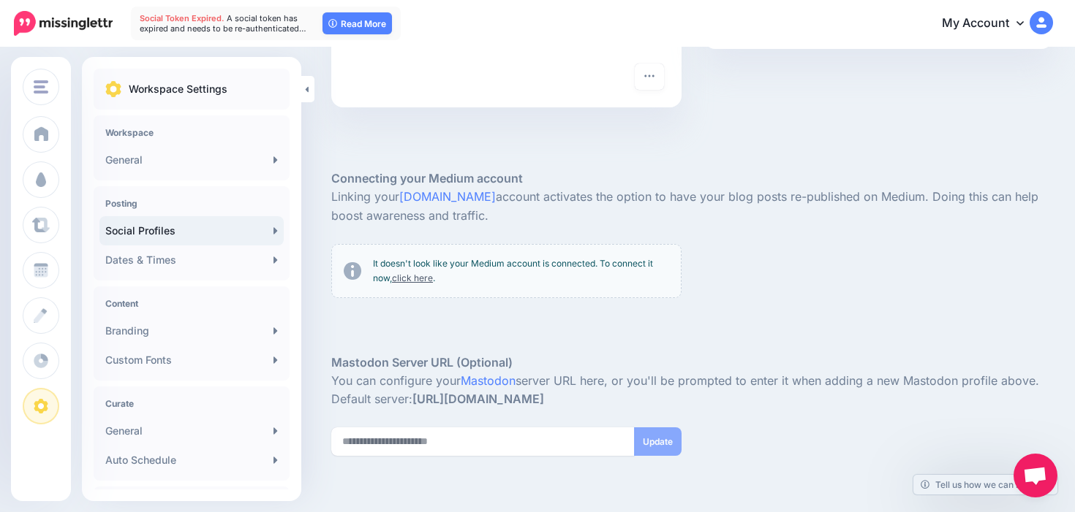
scroll to position [367, 0]
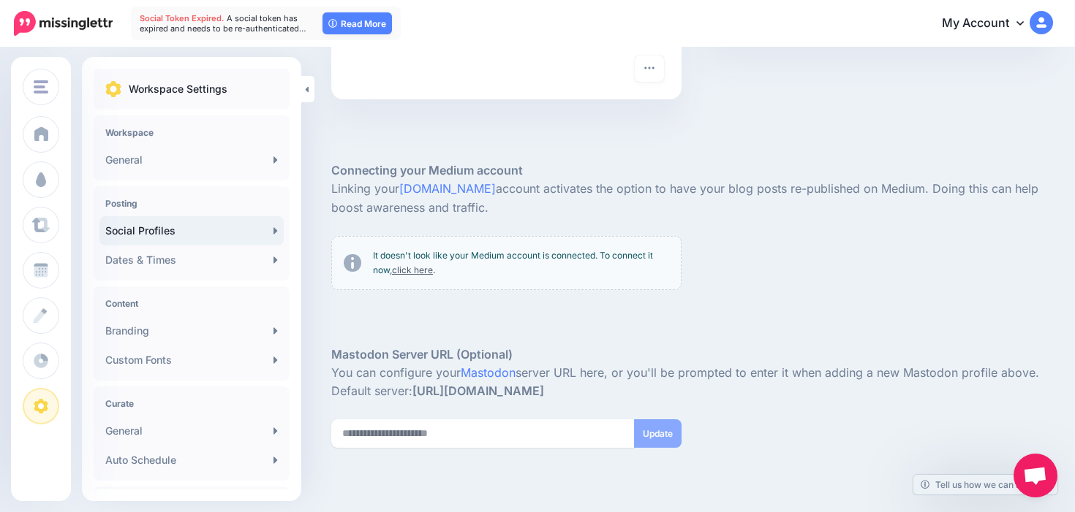
click at [411, 272] on link "click here" at bounding box center [412, 270] width 41 height 11
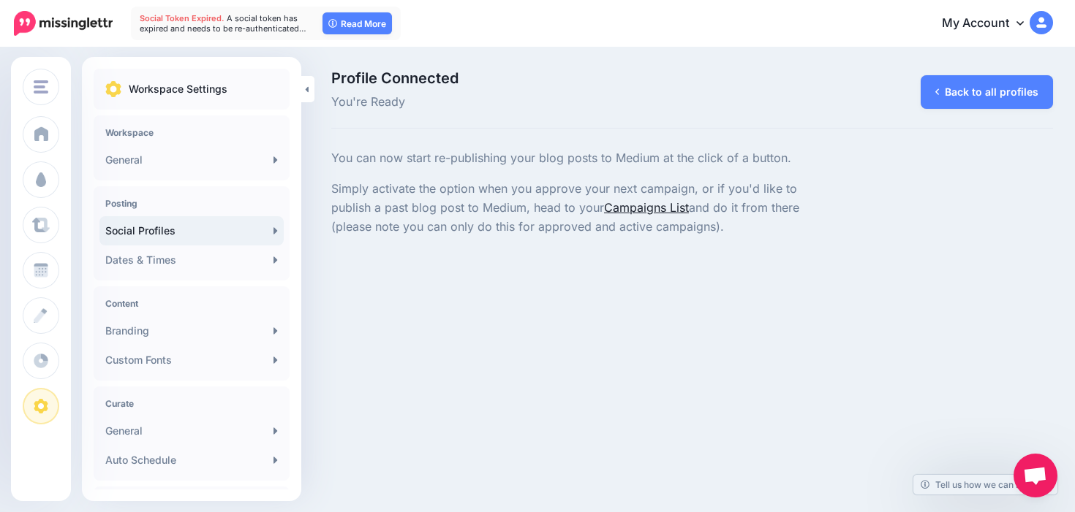
click at [644, 207] on link "Campaigns List" at bounding box center [646, 207] width 85 height 15
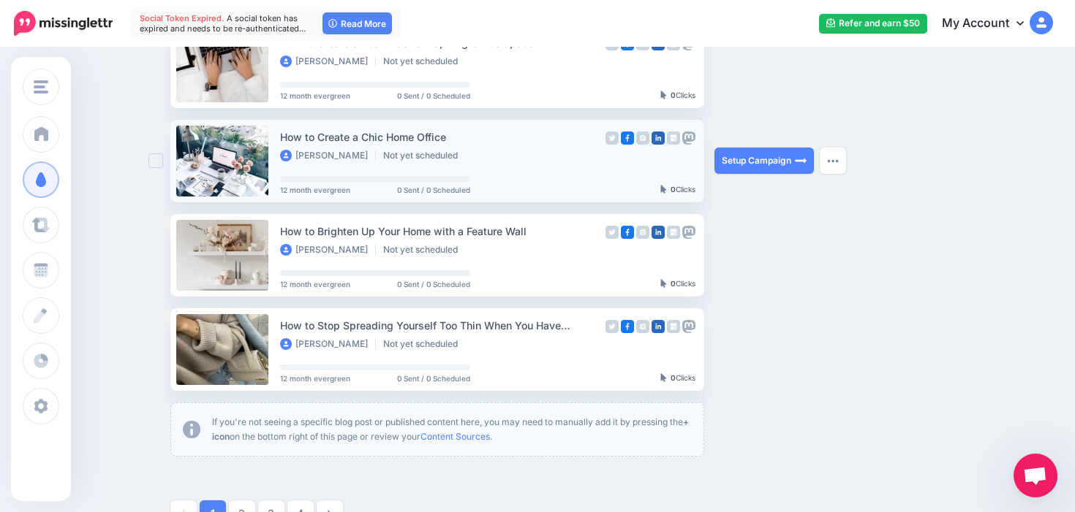
scroll to position [786, 0]
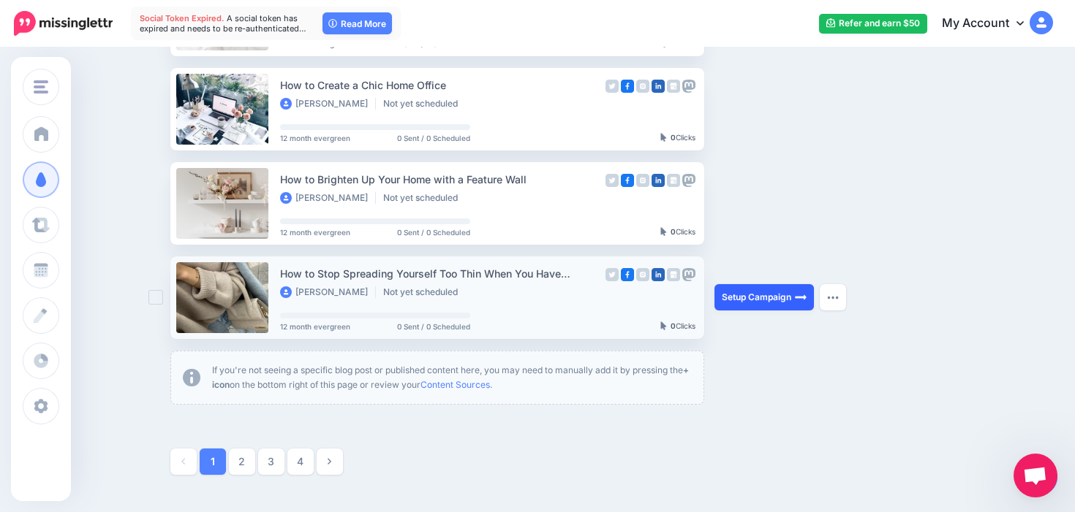
click at [749, 304] on link "Setup Campaign" at bounding box center [763, 297] width 99 height 26
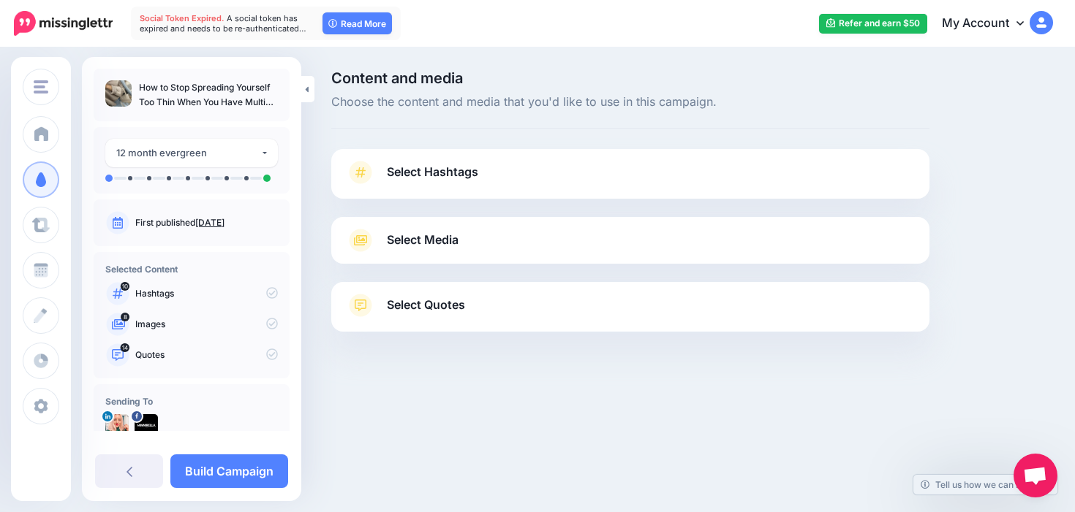
scroll to position [31, 0]
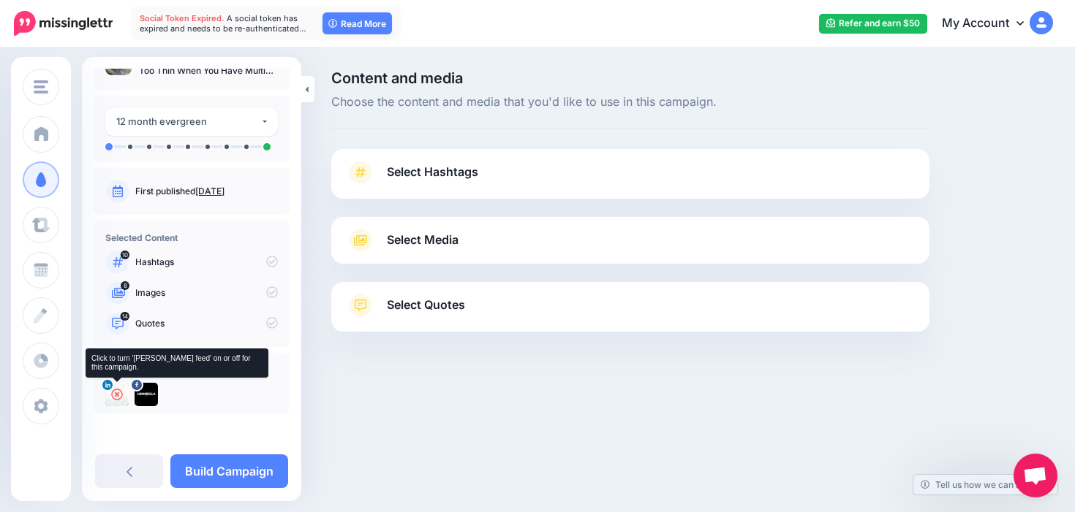
click at [117, 394] on icon at bounding box center [117, 395] width 12 height 12
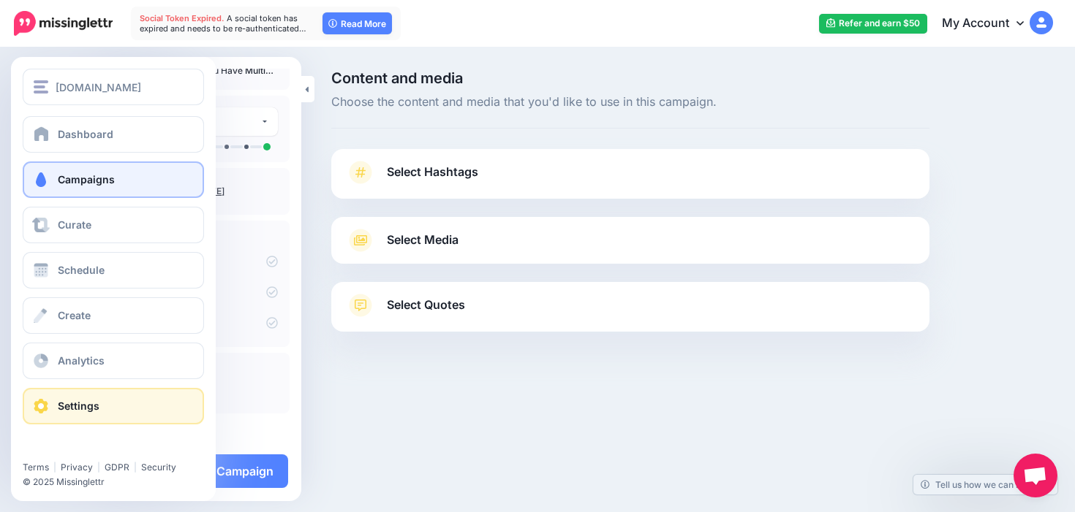
click at [44, 416] on link "Settings" at bounding box center [113, 406] width 181 height 37
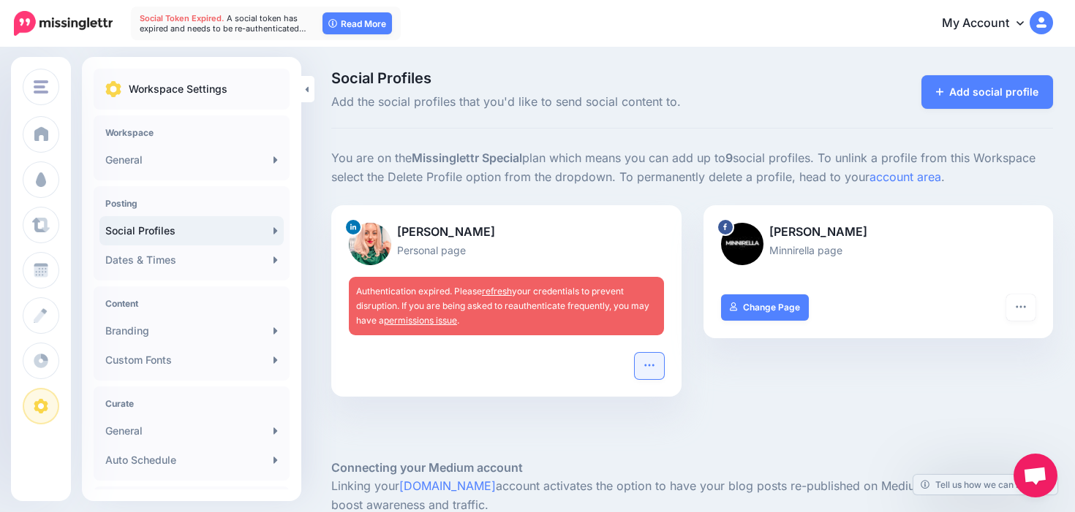
click at [655, 373] on button "button" at bounding box center [649, 366] width 29 height 26
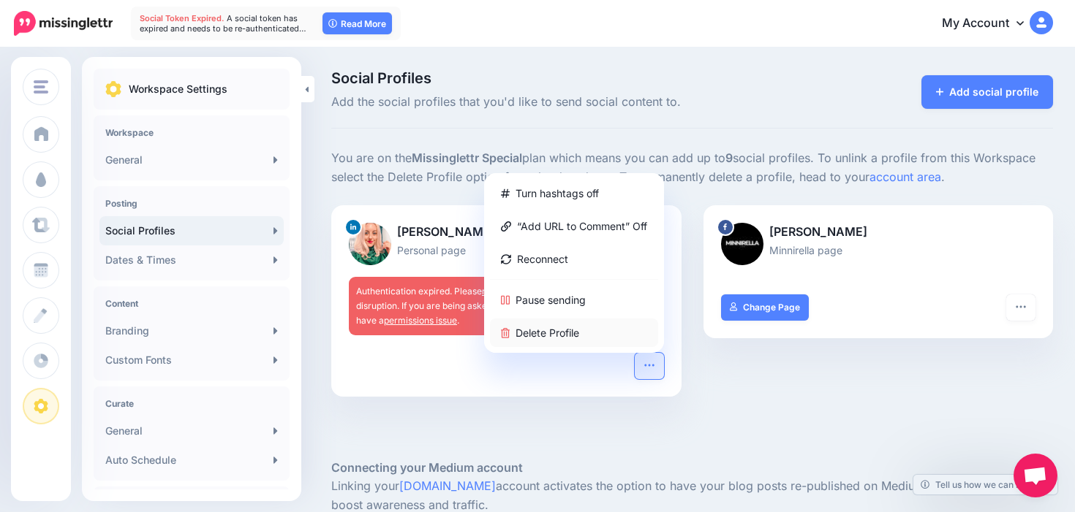
click at [617, 327] on link "Delete Profile" at bounding box center [574, 333] width 168 height 29
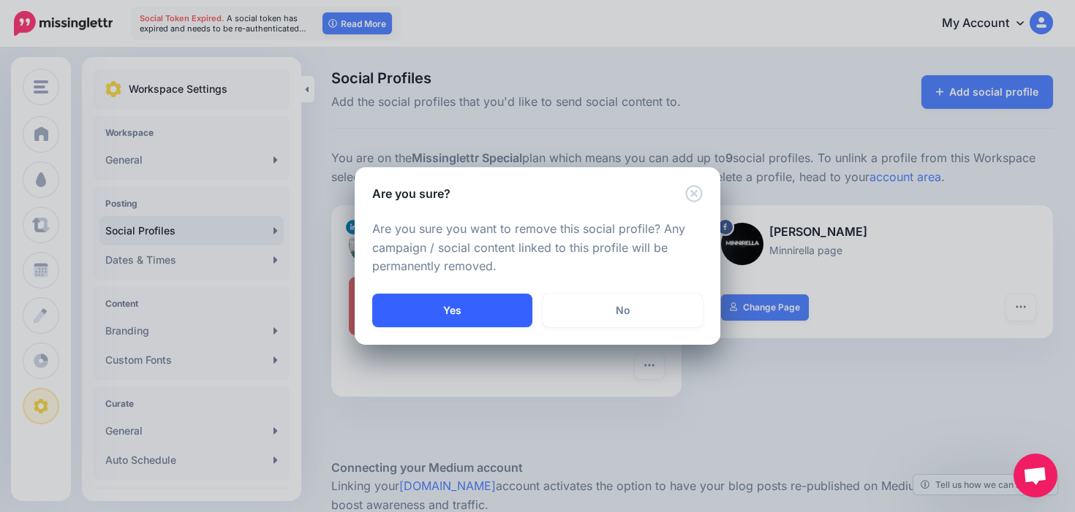
click at [507, 306] on button "Yes" at bounding box center [452, 311] width 160 height 34
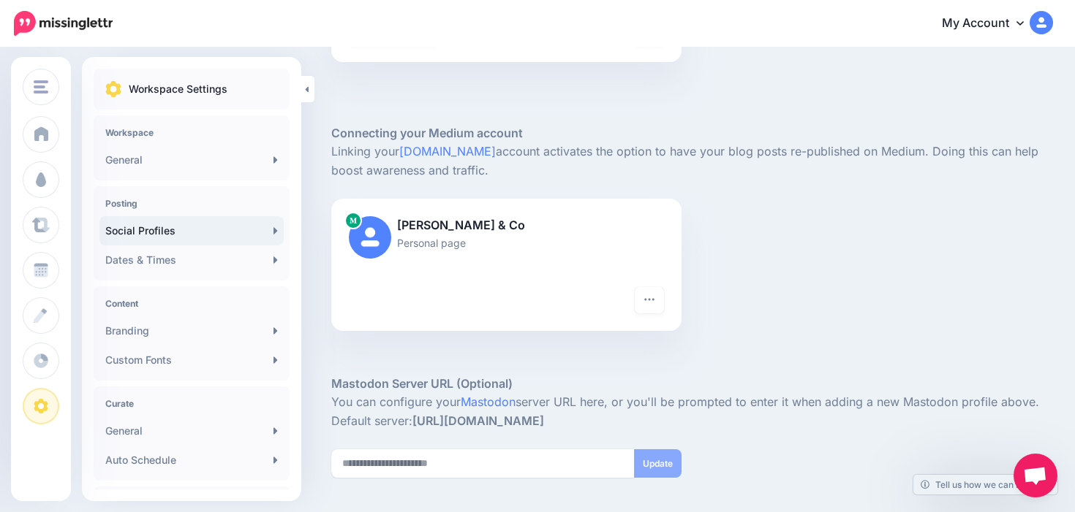
scroll to position [354, 0]
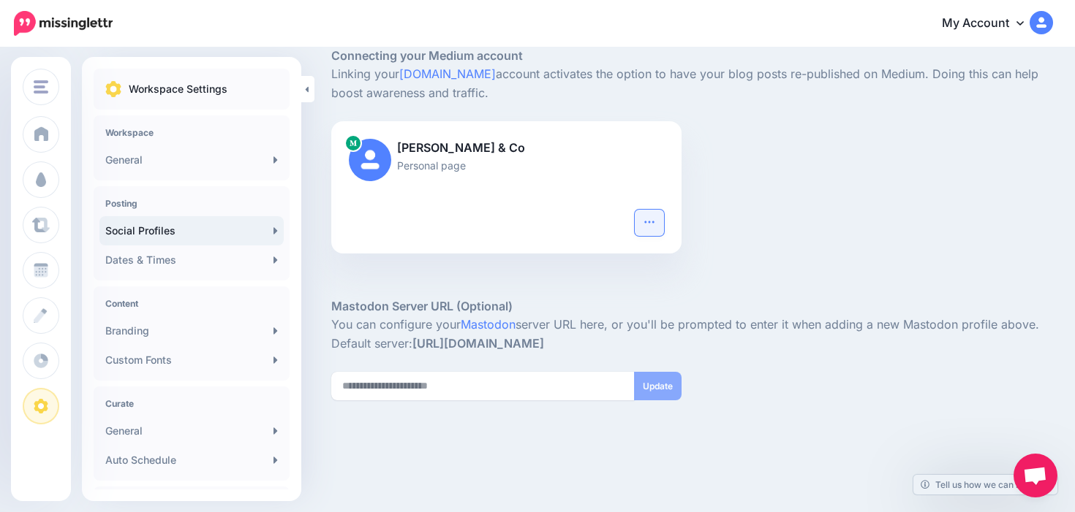
click at [648, 221] on icon "button" at bounding box center [649, 222] width 12 height 12
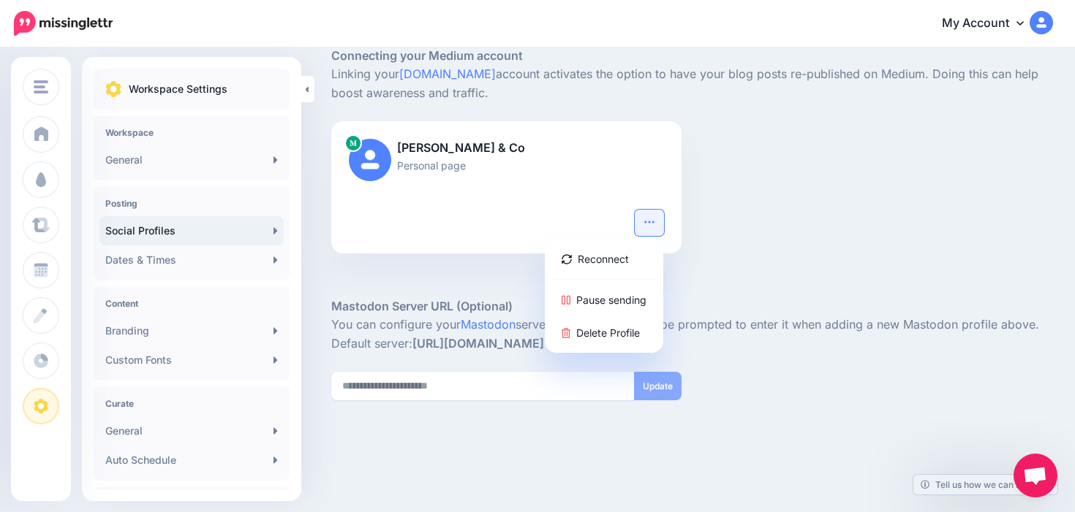
click at [842, 194] on div "[PERSON_NAME] & Co Personal page Reconnect Pause sending Delete Profile" at bounding box center [691, 187] width 743 height 133
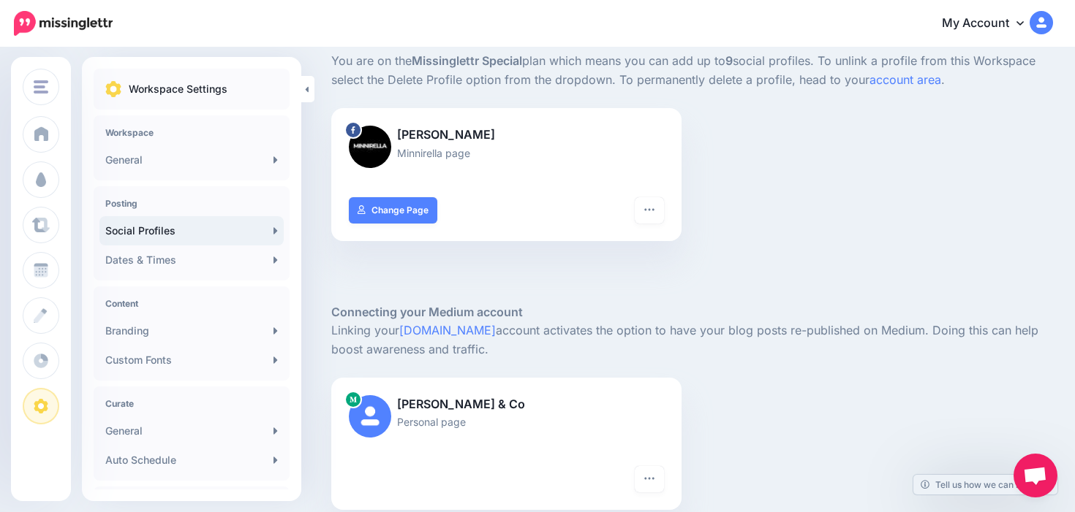
scroll to position [0, 0]
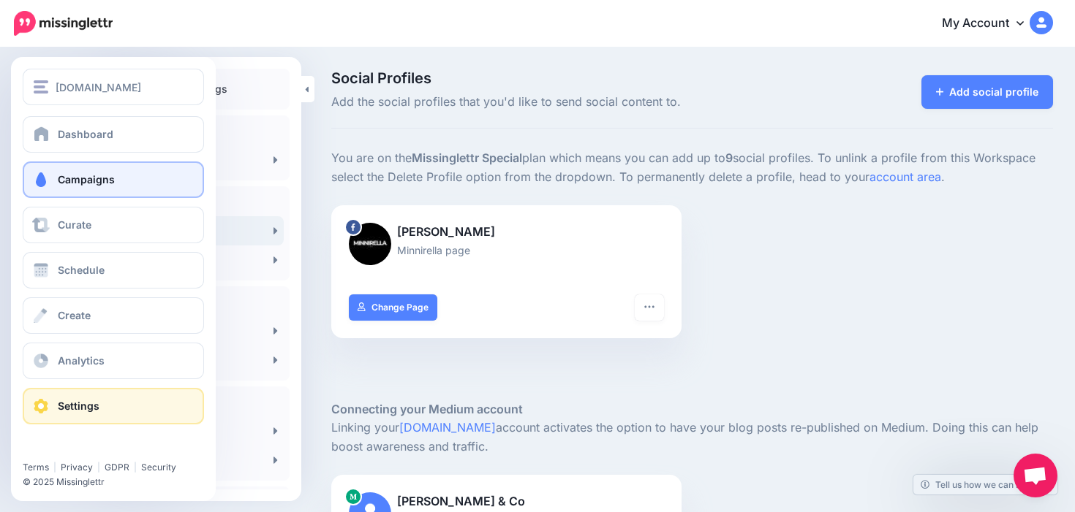
click at [78, 173] on link "Campaigns" at bounding box center [113, 180] width 181 height 37
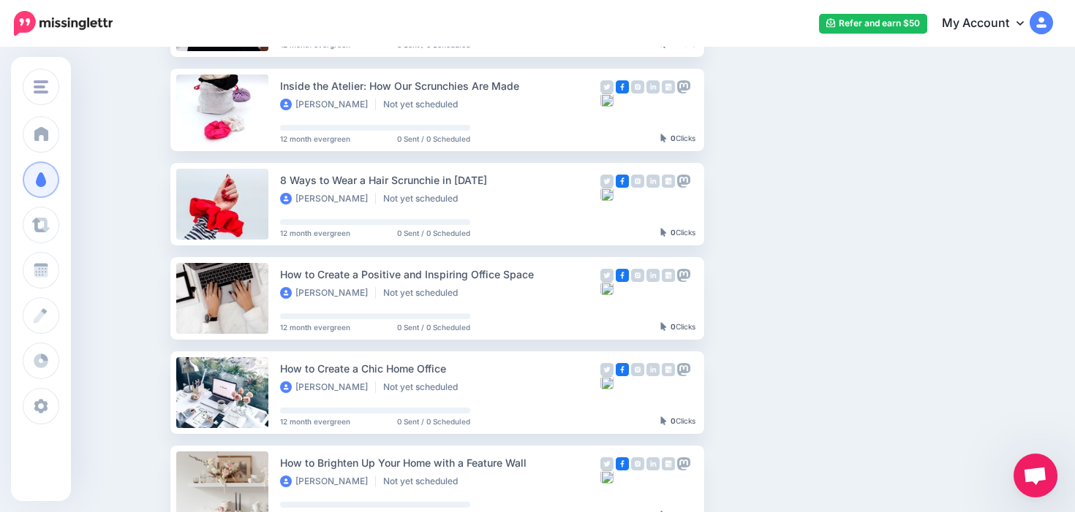
scroll to position [656, 0]
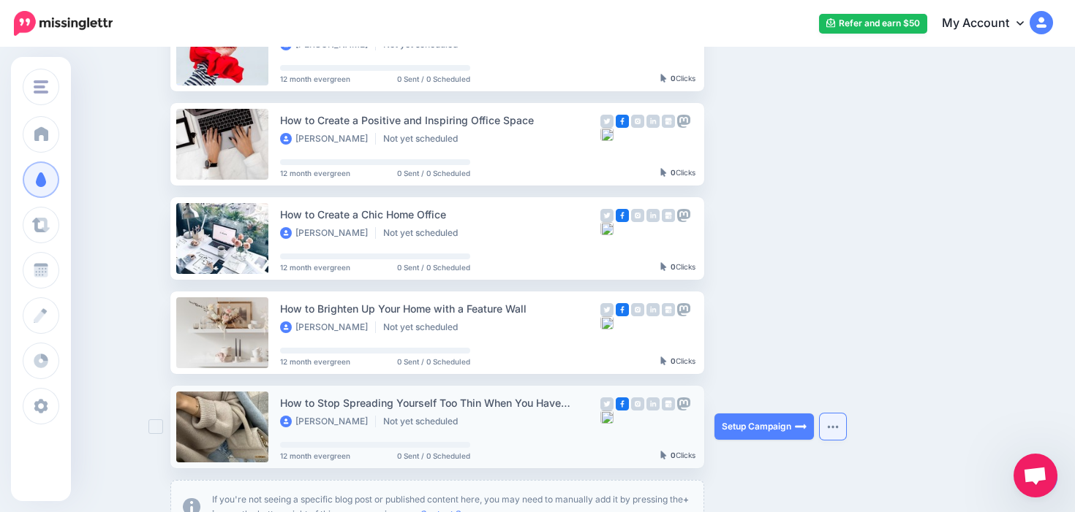
click at [827, 427] on img "button" at bounding box center [833, 427] width 12 height 4
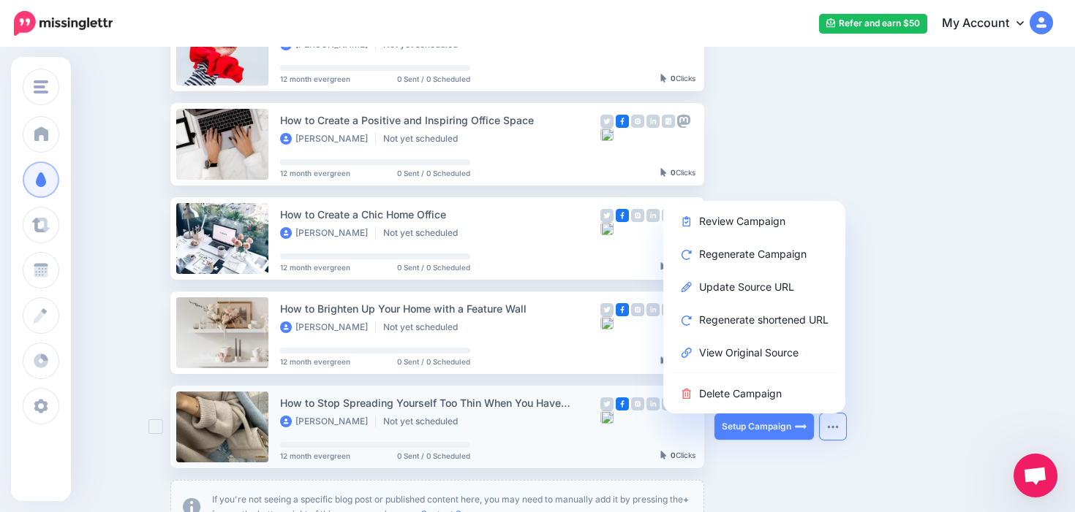
click at [616, 420] on ul at bounding box center [647, 408] width 95 height 26
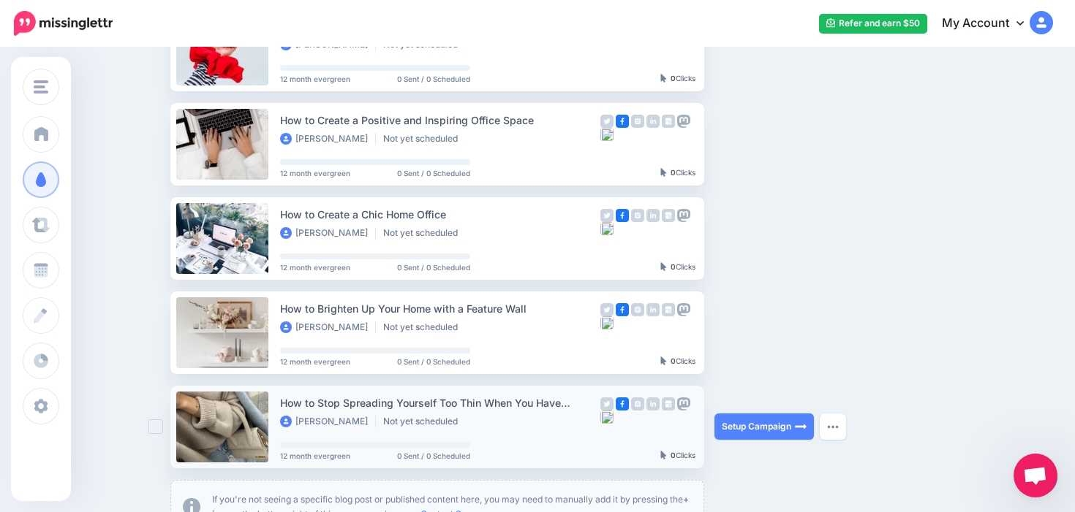
click at [683, 403] on img at bounding box center [683, 404] width 13 height 13
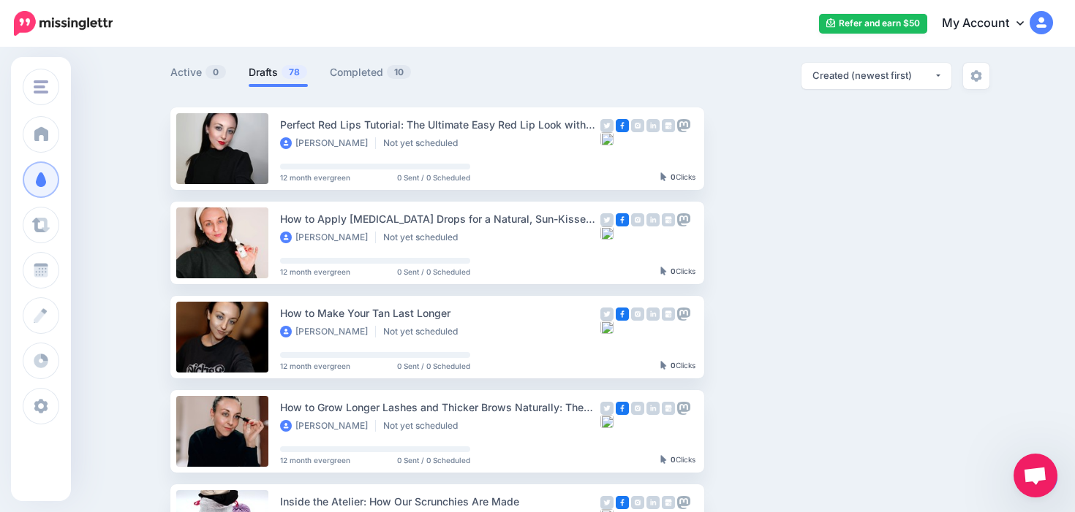
scroll to position [0, 0]
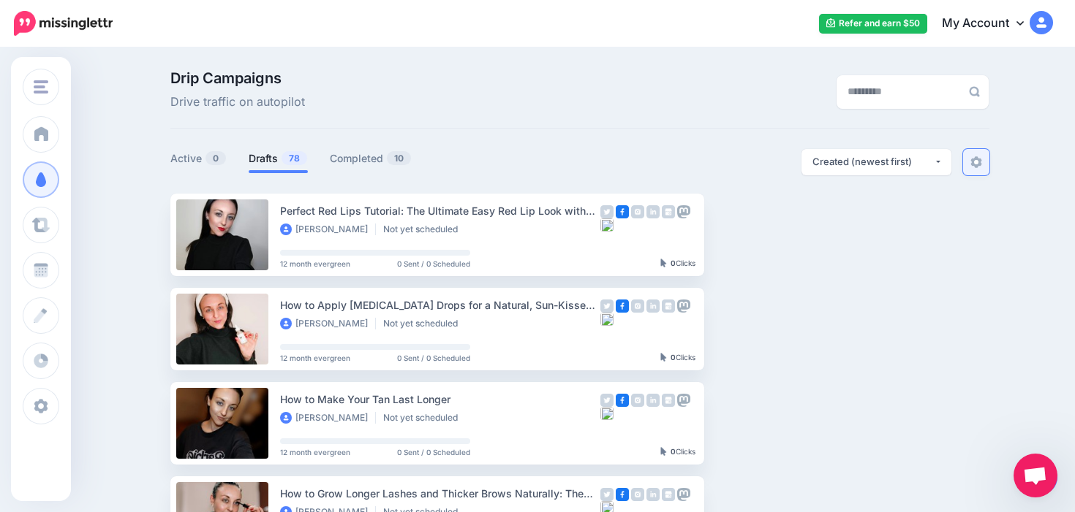
click at [974, 160] on img at bounding box center [976, 162] width 12 height 12
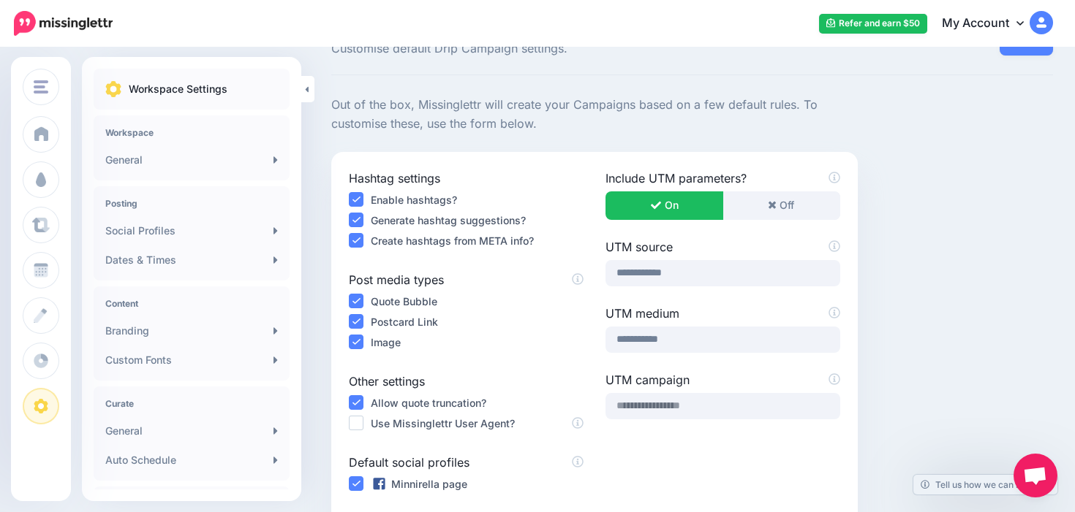
scroll to position [96, 0]
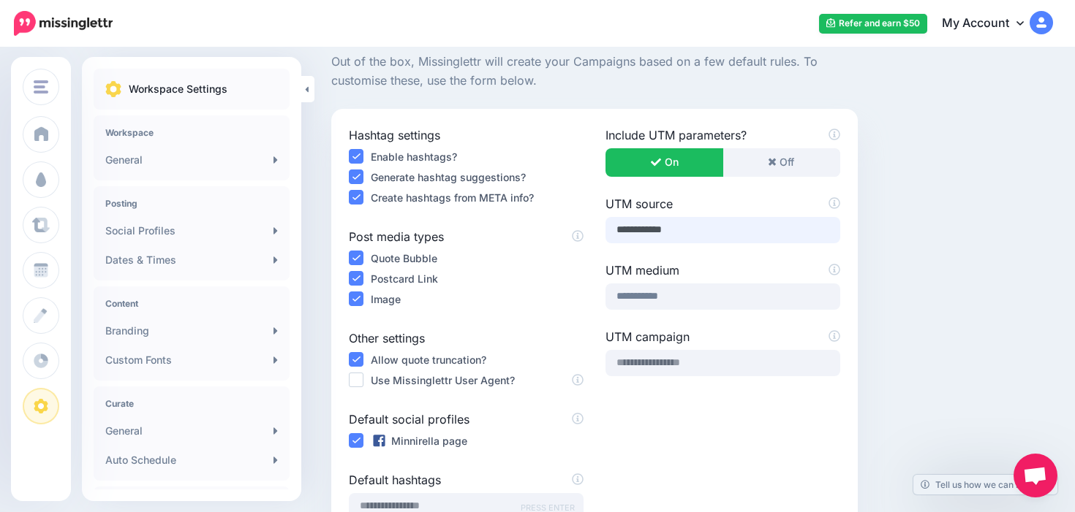
drag, startPoint x: 692, startPoint y: 231, endPoint x: 593, endPoint y: 229, distance: 99.4
click at [593, 229] on div "Hashtag settings Enable hashtags? Generate hashtag suggestions? Create hashtags…" at bounding box center [594, 328] width 513 height 405
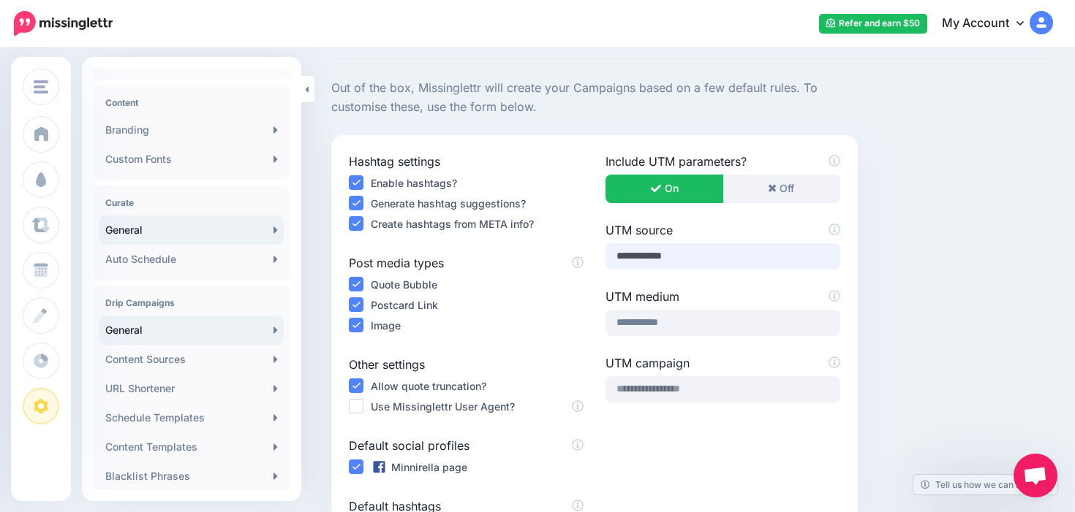
scroll to position [214, 0]
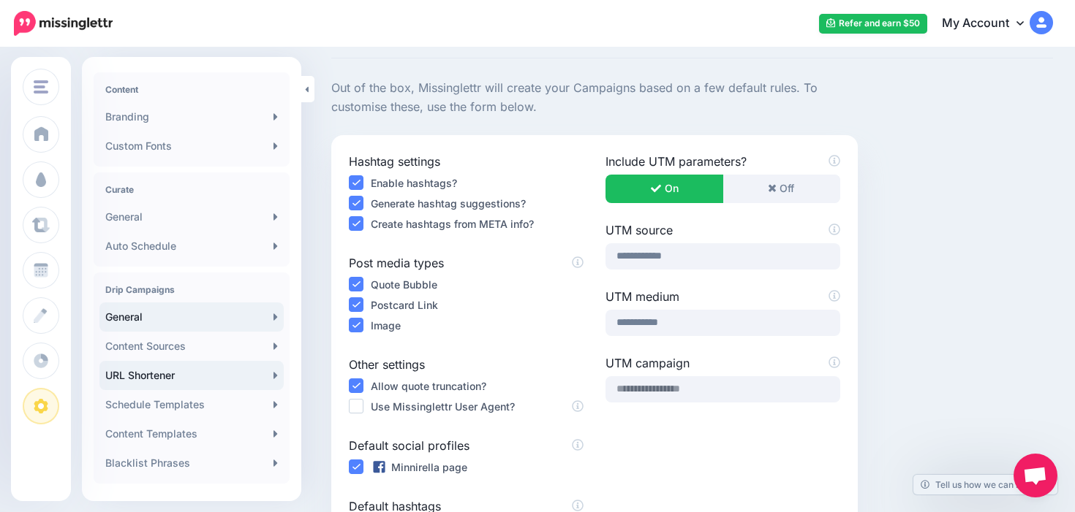
click at [183, 374] on link "URL Shortener" at bounding box center [191, 375] width 184 height 29
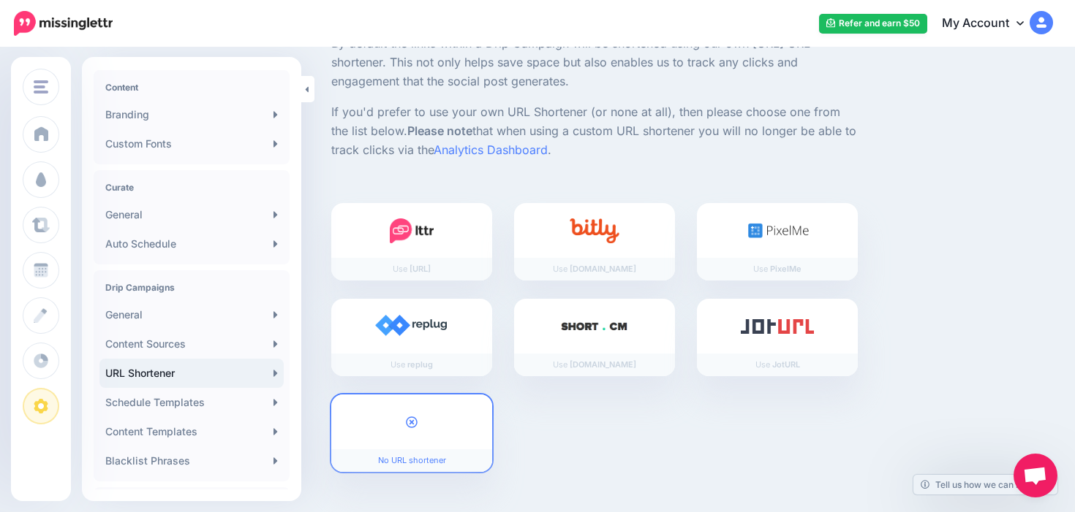
scroll to position [230, 0]
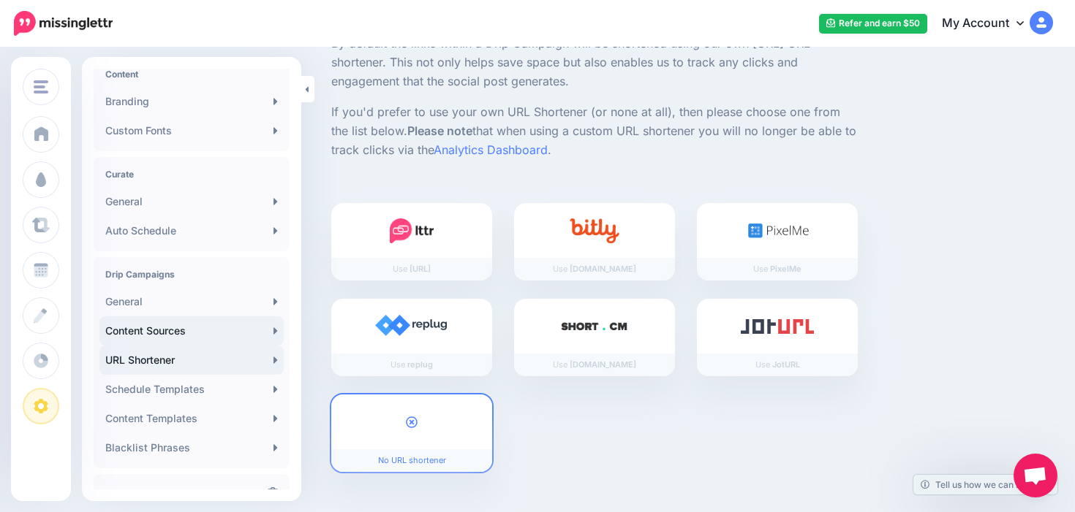
click at [211, 323] on link "Content Sources" at bounding box center [191, 331] width 184 height 29
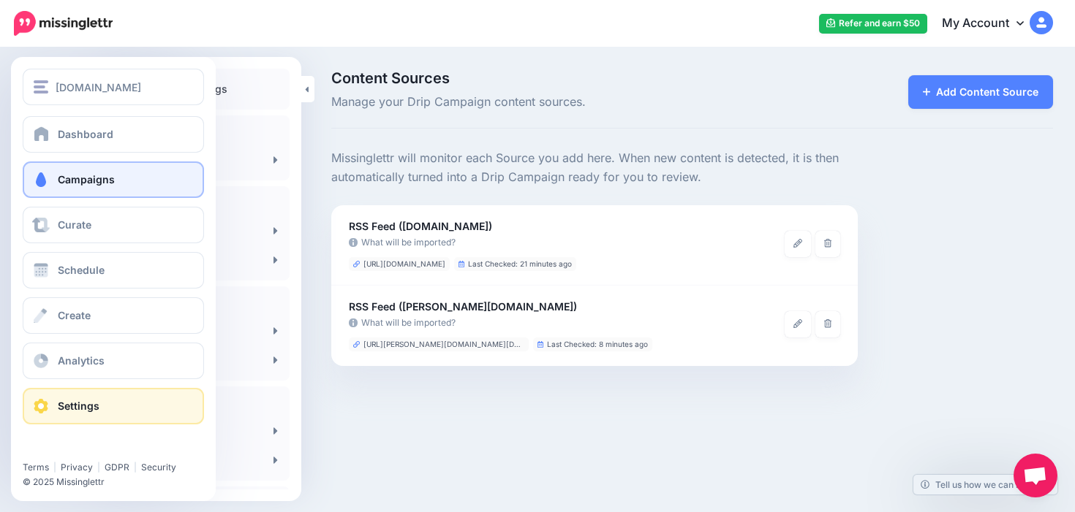
click at [56, 186] on link "Campaigns" at bounding box center [113, 180] width 181 height 37
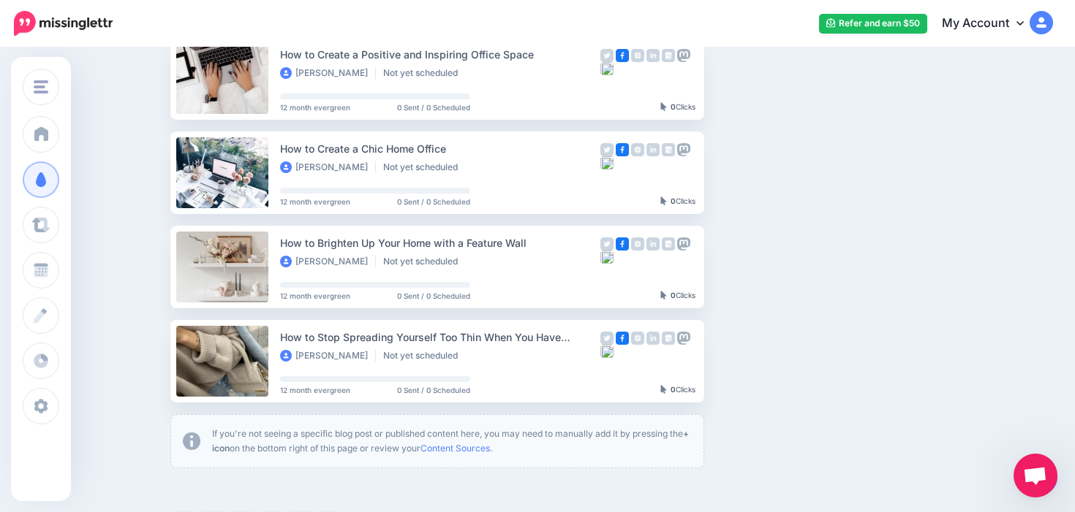
scroll to position [895, 0]
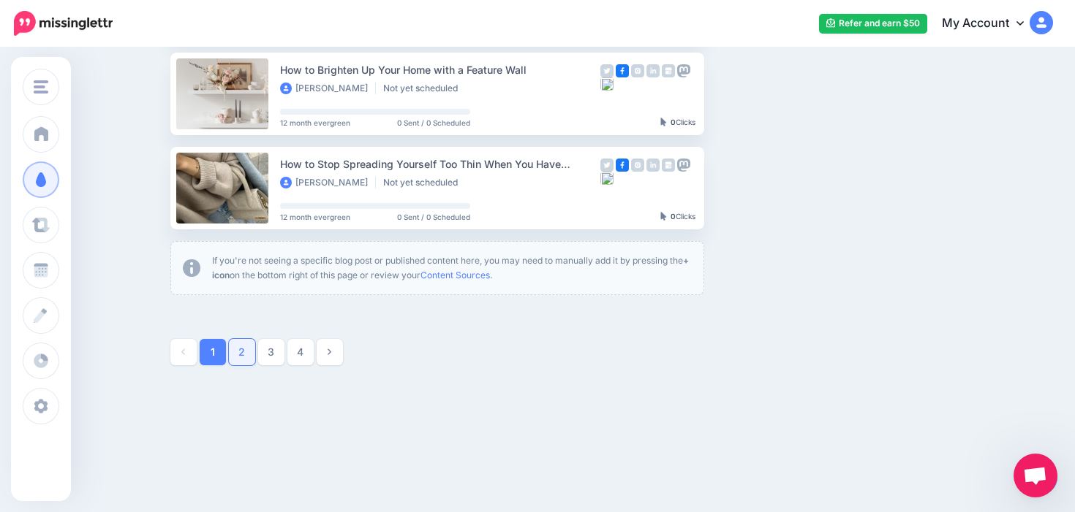
click at [238, 351] on link "2" at bounding box center [242, 352] width 26 height 26
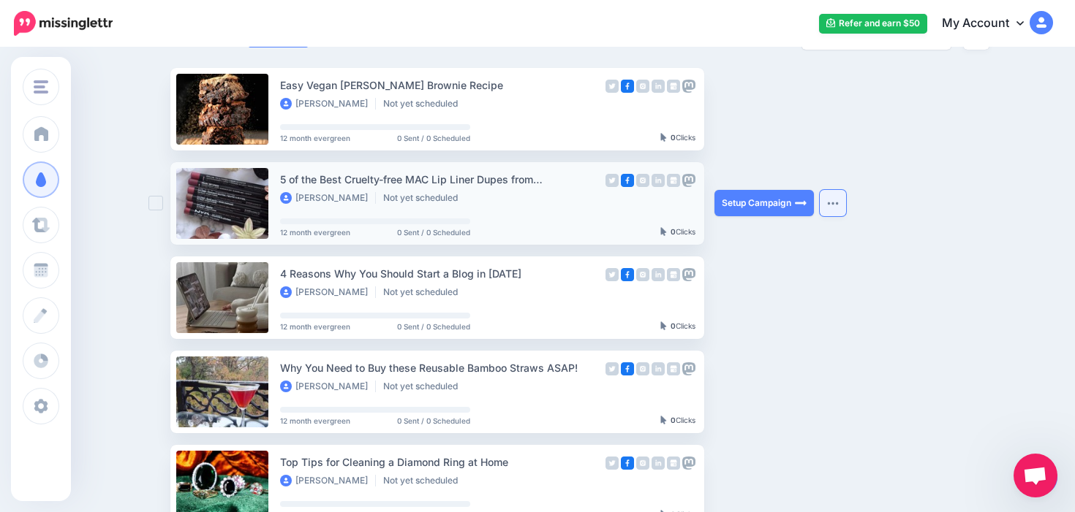
click at [841, 205] on button "button" at bounding box center [832, 203] width 26 height 26
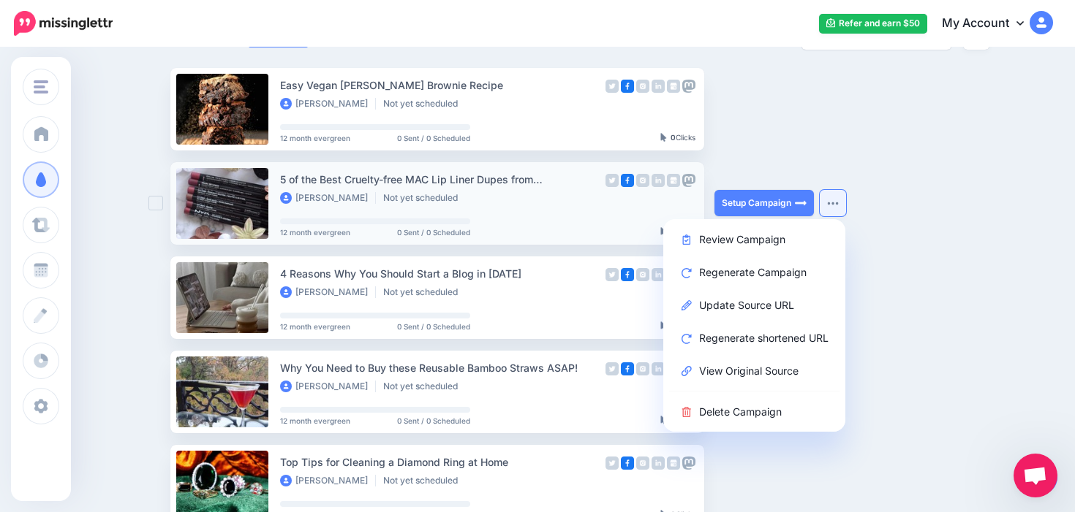
click at [640, 183] on img at bounding box center [642, 180] width 13 height 13
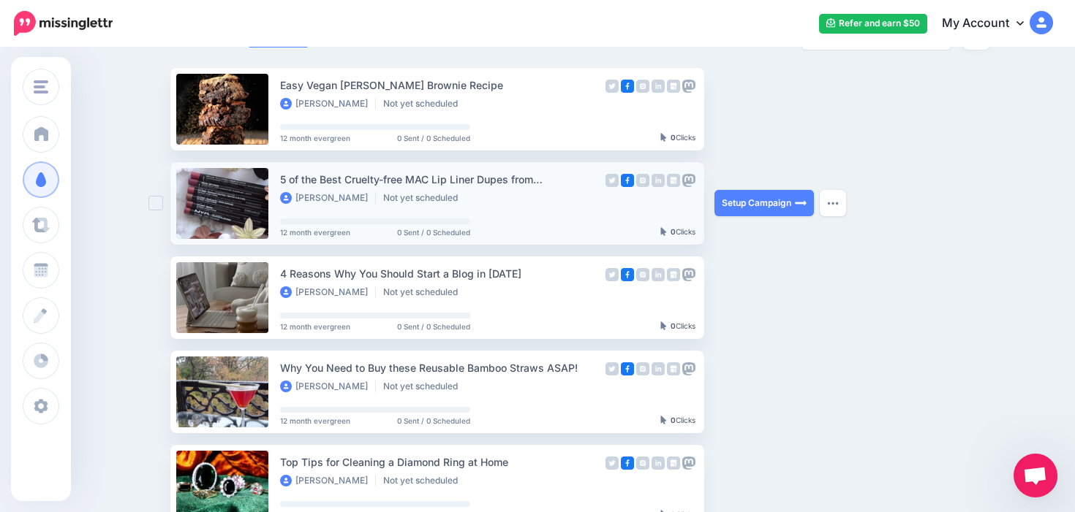
click at [692, 183] on img at bounding box center [688, 180] width 13 height 13
click at [592, 182] on div "5 of the Best Cruelty-free MAC Lip Liner Dupes from [GEOGRAPHIC_DATA]" at bounding box center [440, 179] width 320 height 17
click at [687, 181] on img at bounding box center [688, 180] width 13 height 13
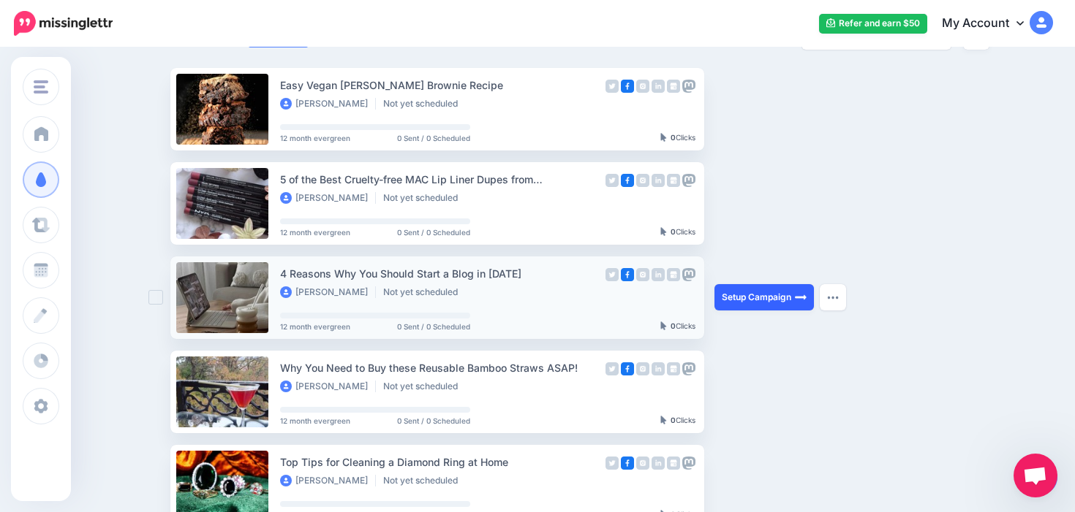
click at [778, 302] on link "Setup Campaign" at bounding box center [763, 297] width 99 height 26
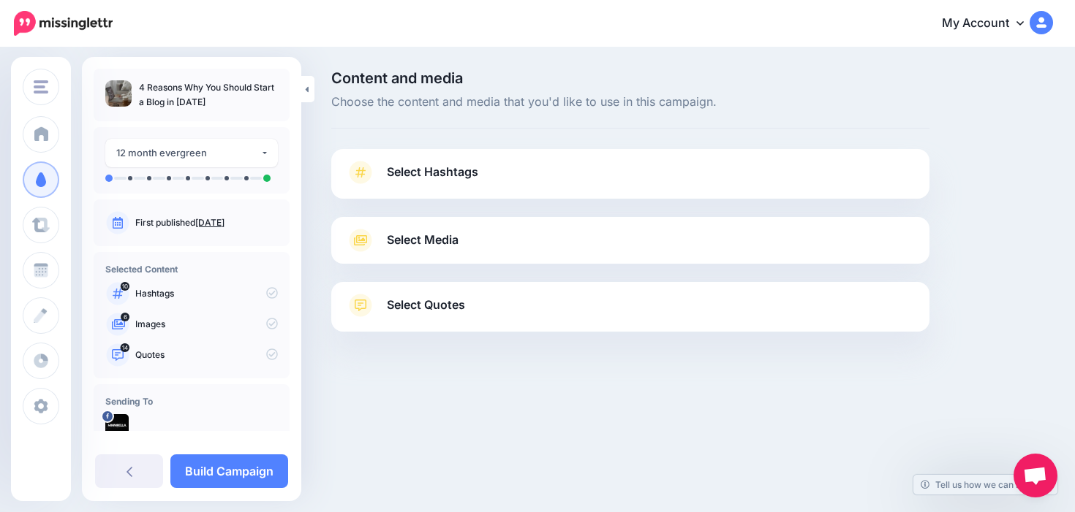
click at [411, 162] on link "Select Hashtags" at bounding box center [630, 180] width 569 height 38
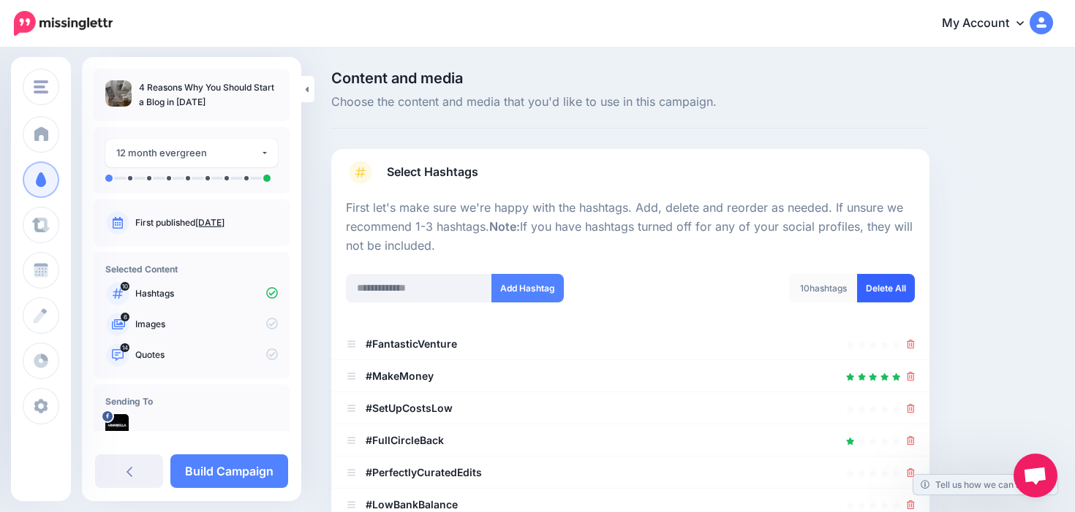
click at [908, 284] on link "Delete All" at bounding box center [886, 288] width 58 height 29
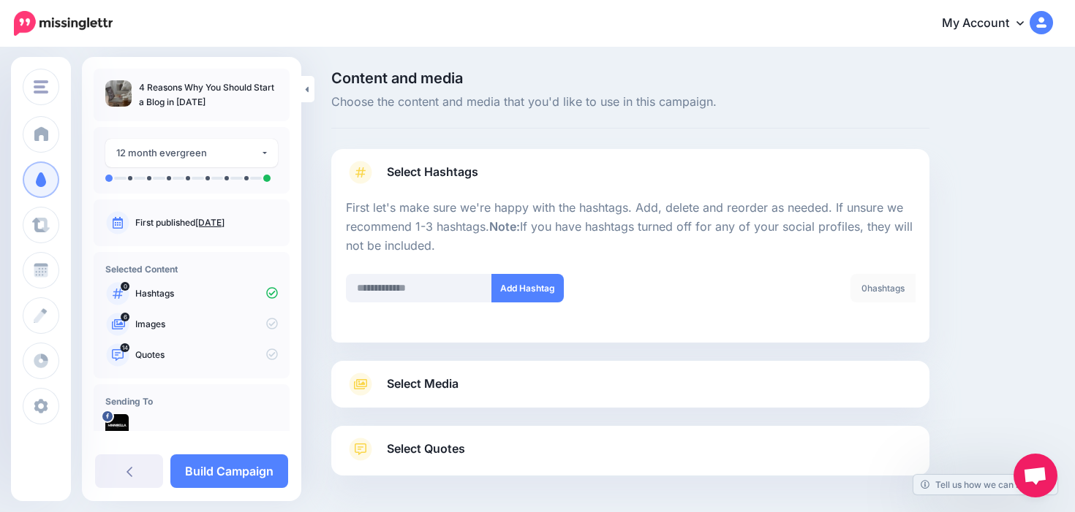
scroll to position [58, 0]
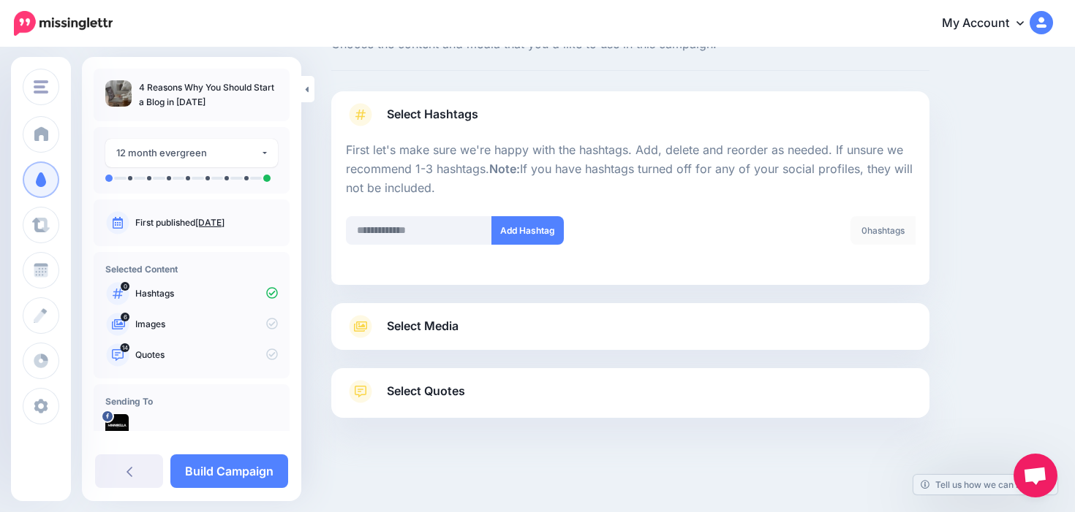
click at [624, 322] on link "Select Media" at bounding box center [630, 326] width 569 height 23
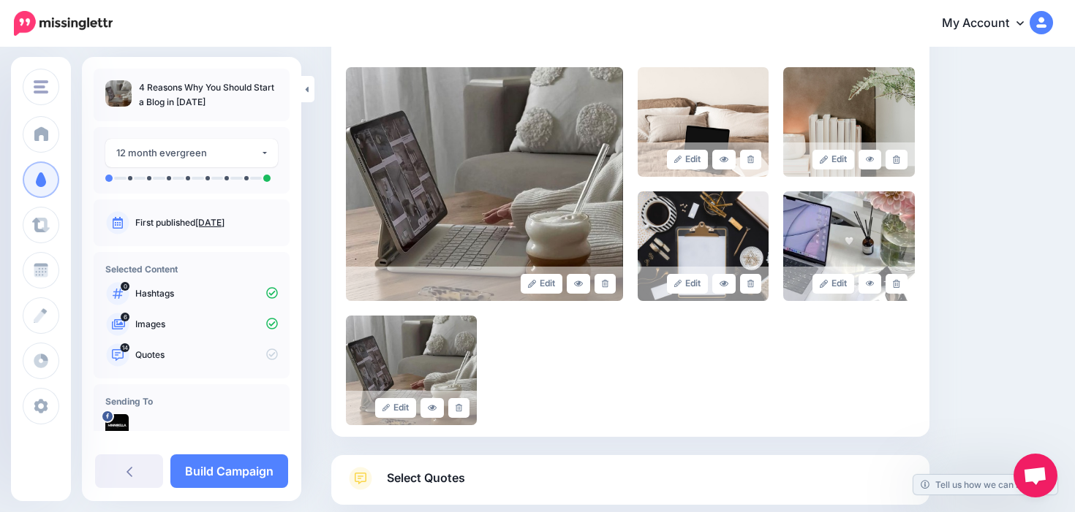
scroll to position [310, 0]
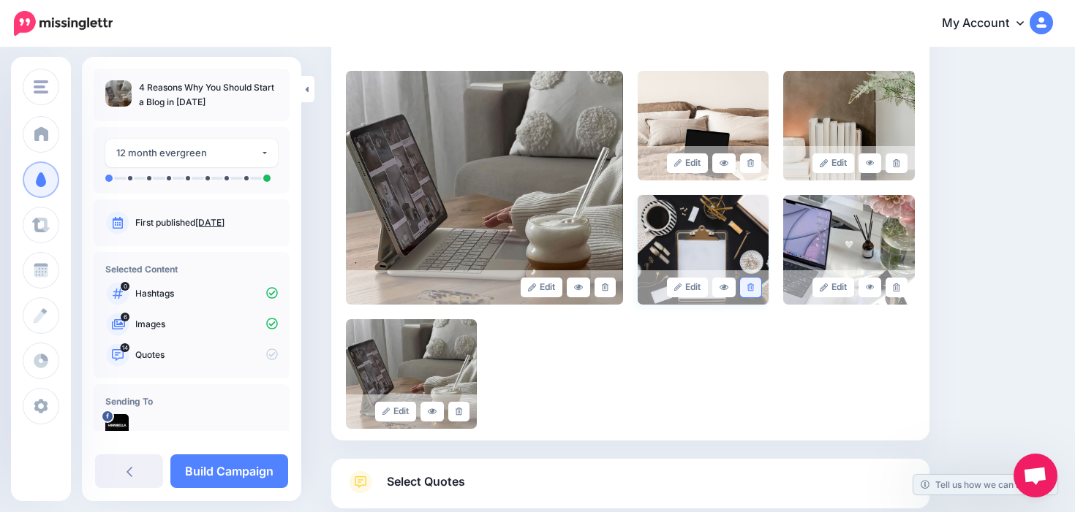
click at [751, 289] on icon at bounding box center [750, 288] width 7 height 8
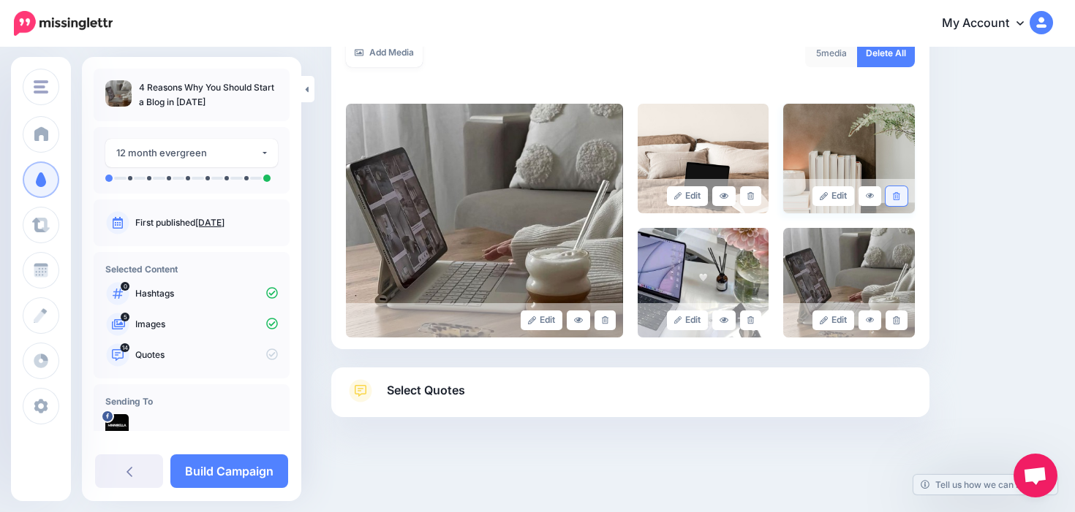
click at [904, 194] on link at bounding box center [895, 196] width 21 height 20
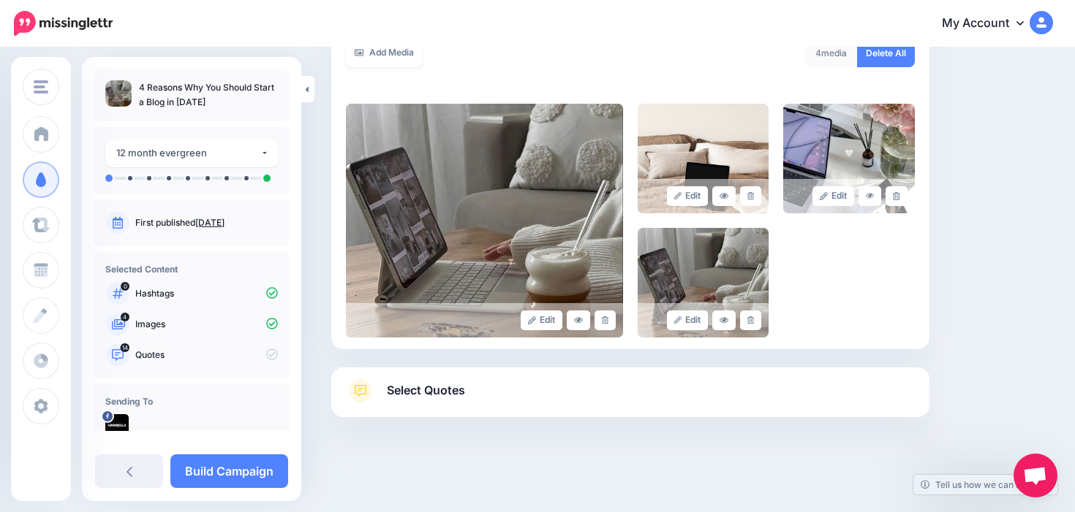
click at [534, 389] on link "Select Quotes" at bounding box center [630, 398] width 569 height 38
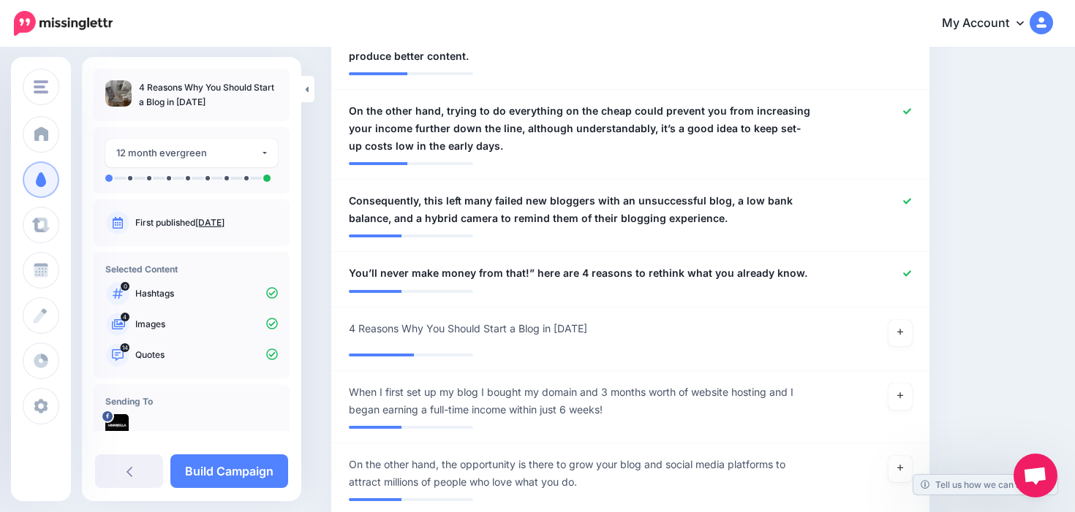
scroll to position [1201, 0]
click at [897, 331] on icon at bounding box center [900, 333] width 6 height 8
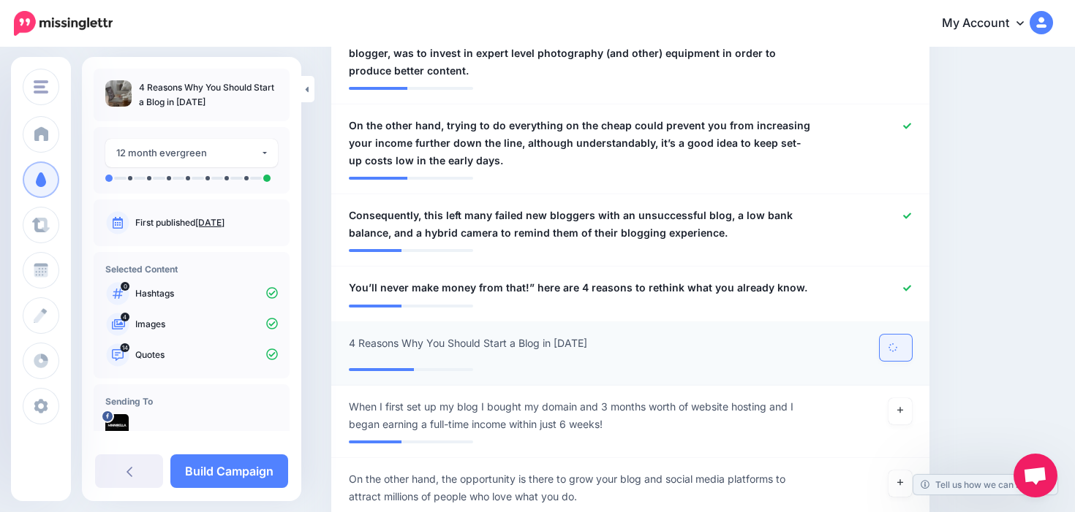
scroll to position [1184, 0]
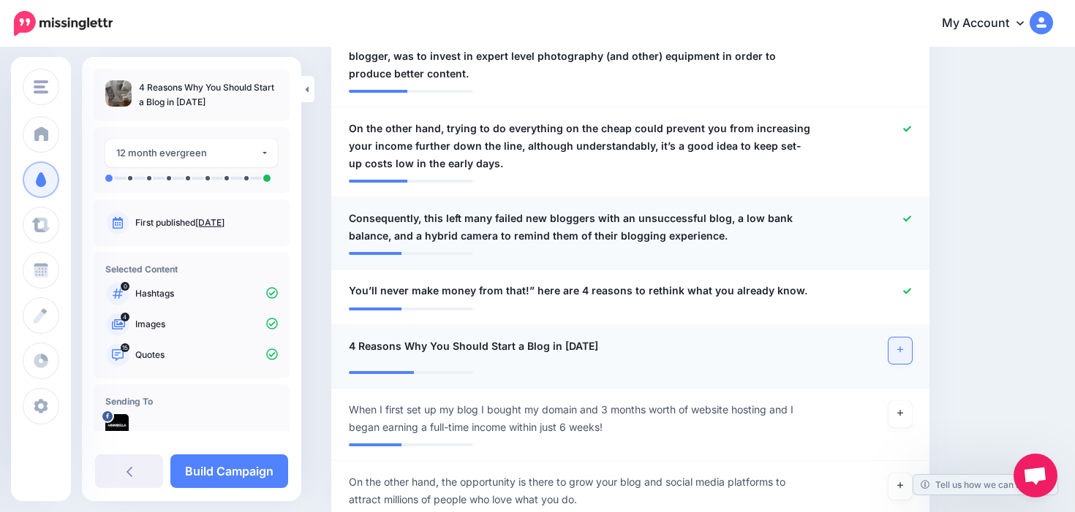
click at [903, 219] on icon at bounding box center [907, 219] width 8 height 8
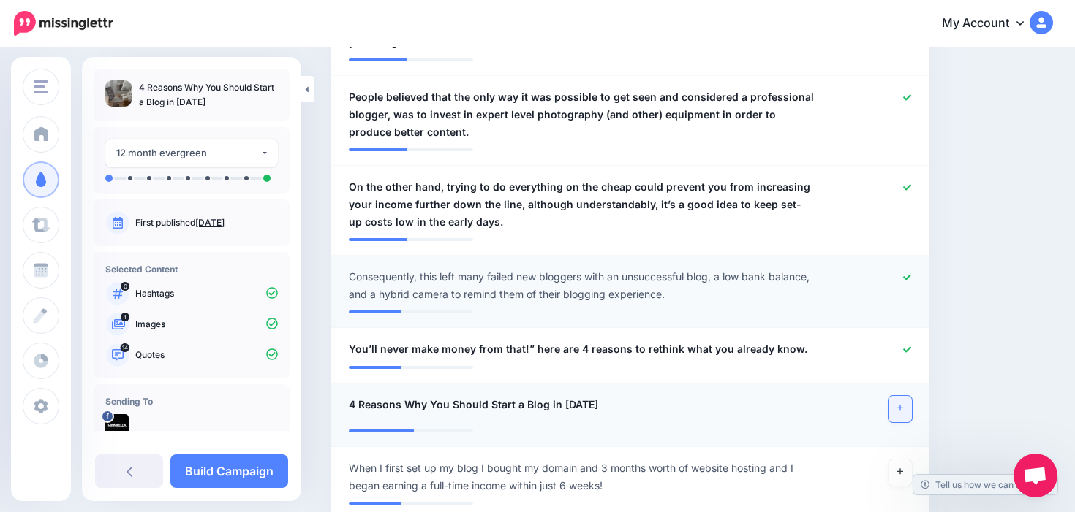
scroll to position [1123, 0]
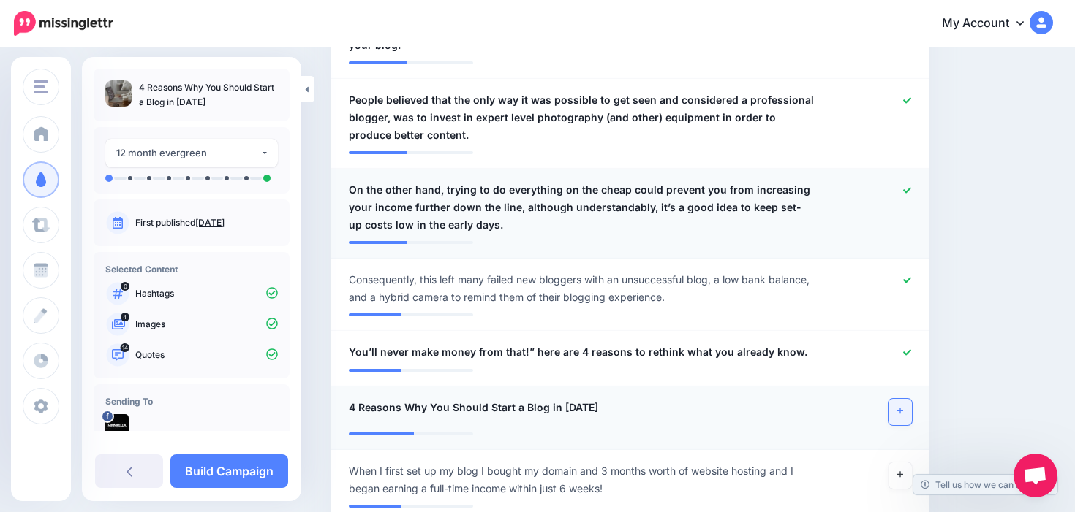
click at [909, 189] on icon at bounding box center [907, 190] width 8 height 6
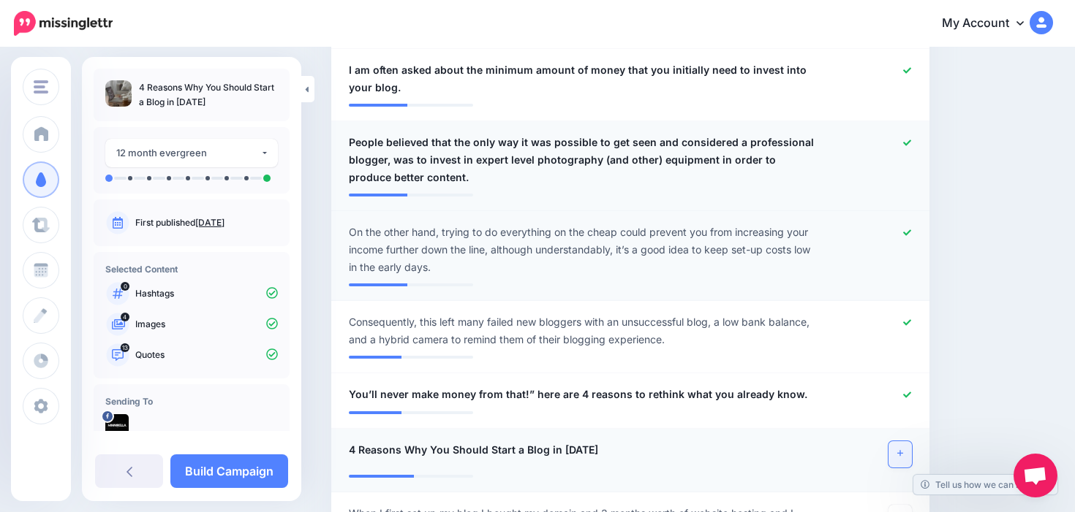
scroll to position [1062, 0]
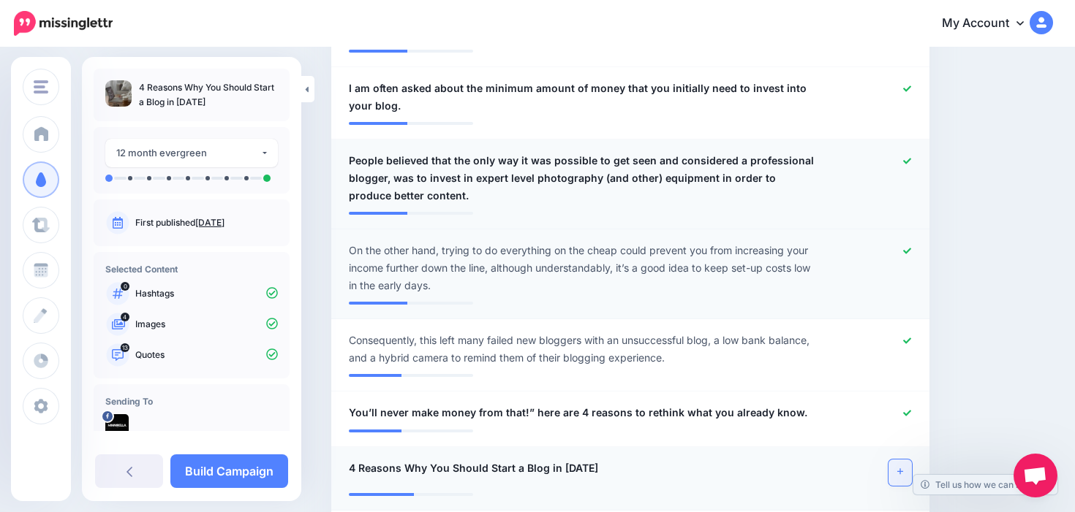
click at [908, 162] on icon at bounding box center [907, 161] width 8 height 8
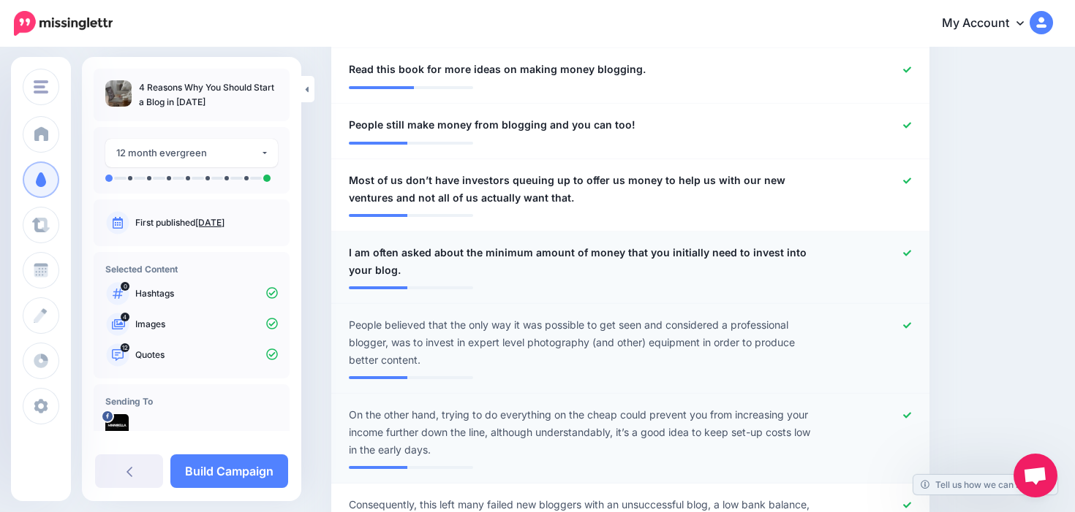
scroll to position [887, 0]
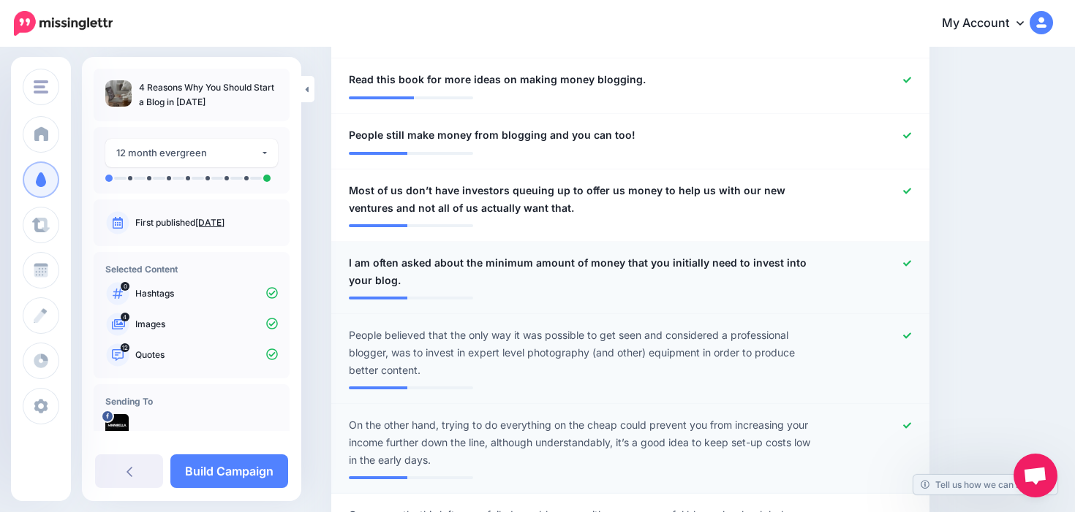
click at [906, 265] on icon at bounding box center [907, 263] width 8 height 6
click at [907, 192] on icon at bounding box center [907, 191] width 8 height 8
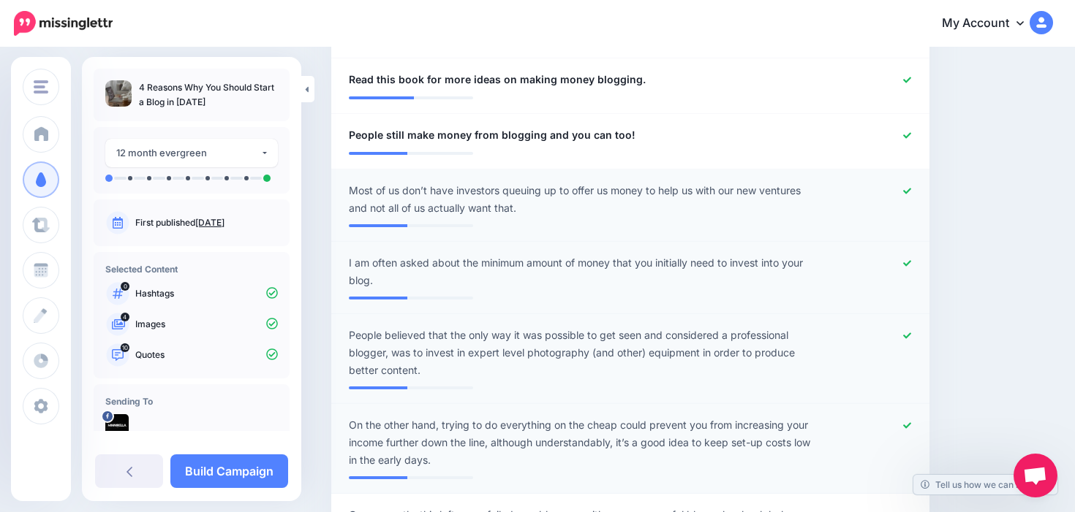
click at [908, 264] on icon at bounding box center [907, 264] width 8 height 8
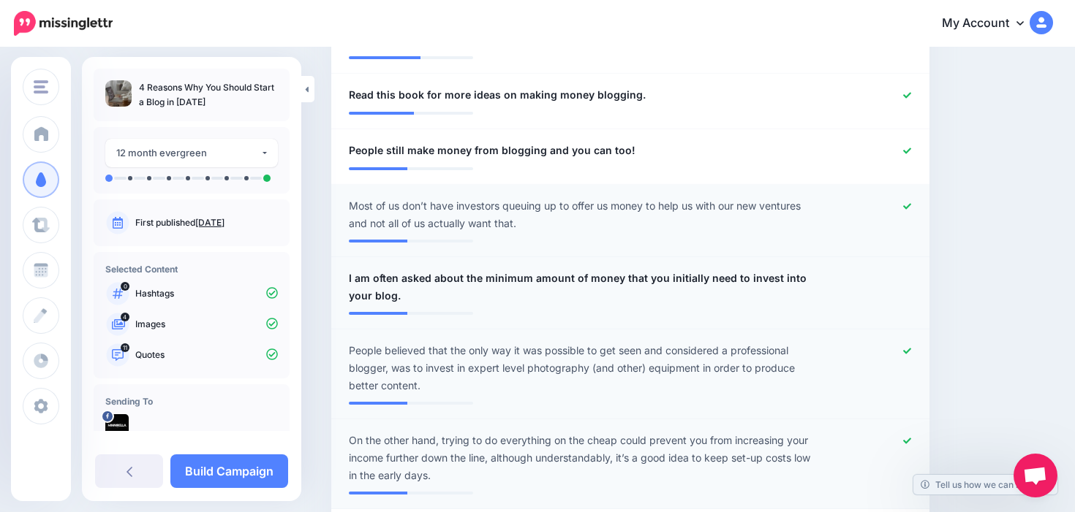
scroll to position [859, 0]
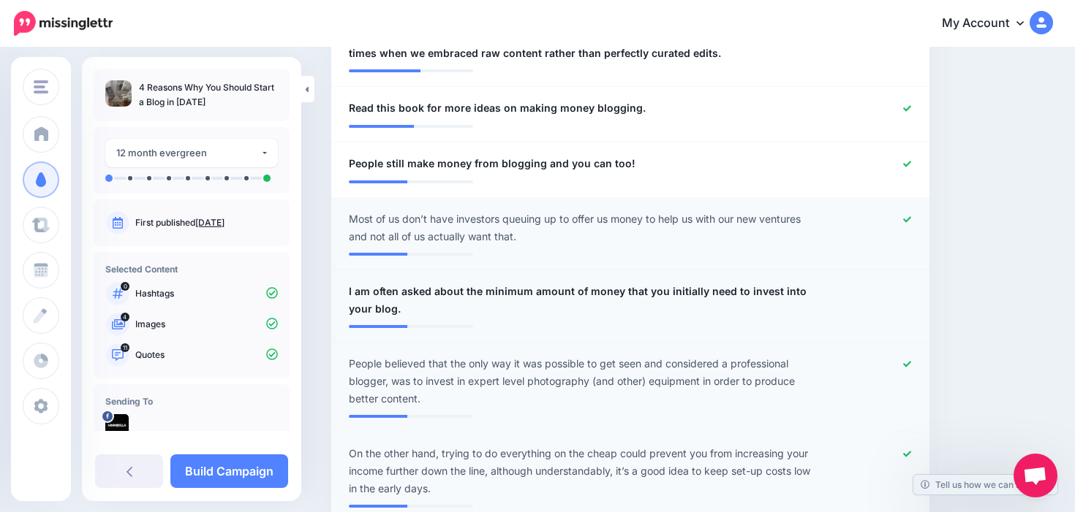
click at [908, 219] on icon at bounding box center [907, 219] width 8 height 6
click at [910, 164] on icon at bounding box center [907, 164] width 8 height 8
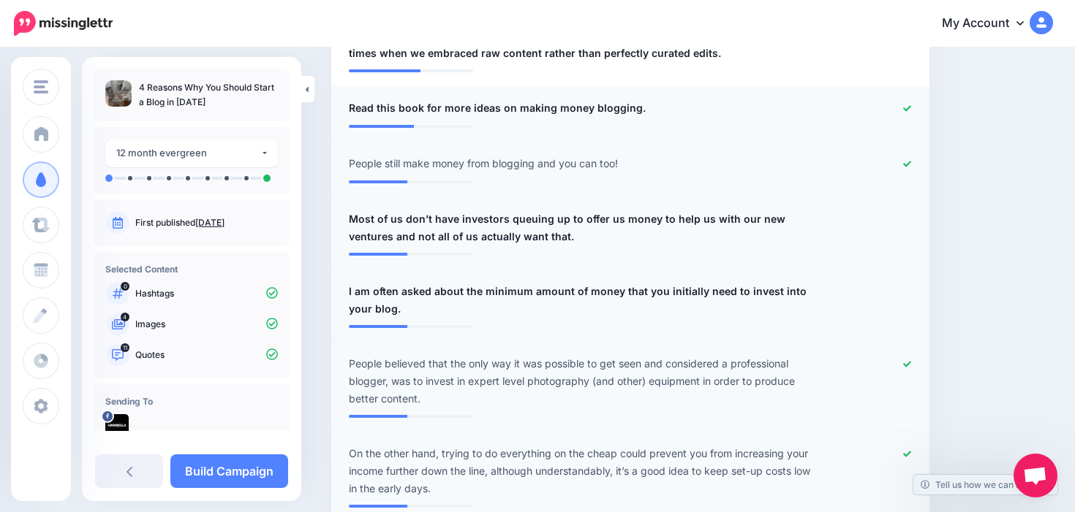
click at [907, 107] on icon at bounding box center [907, 108] width 8 height 6
click at [910, 111] on icon at bounding box center [907, 109] width 8 height 8
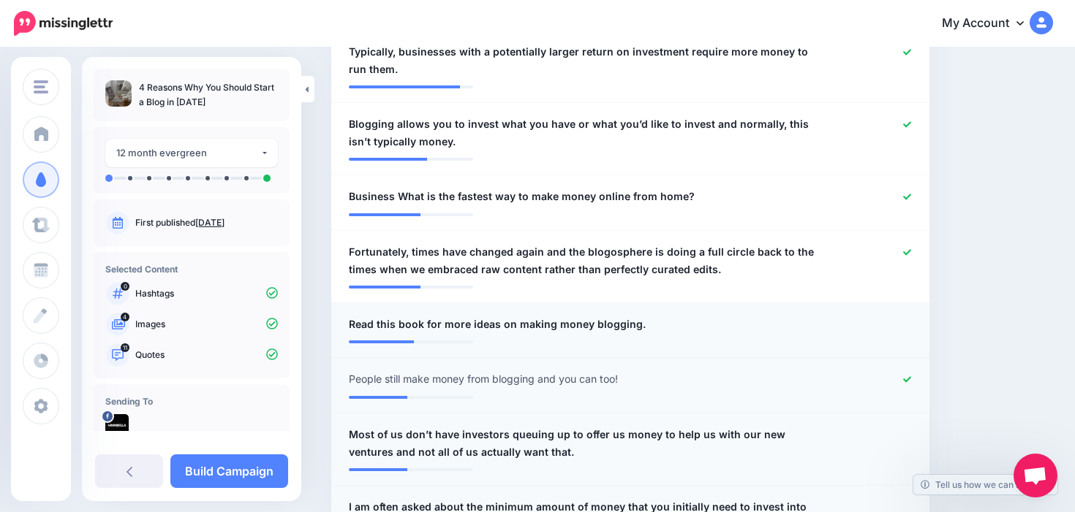
scroll to position [640, 0]
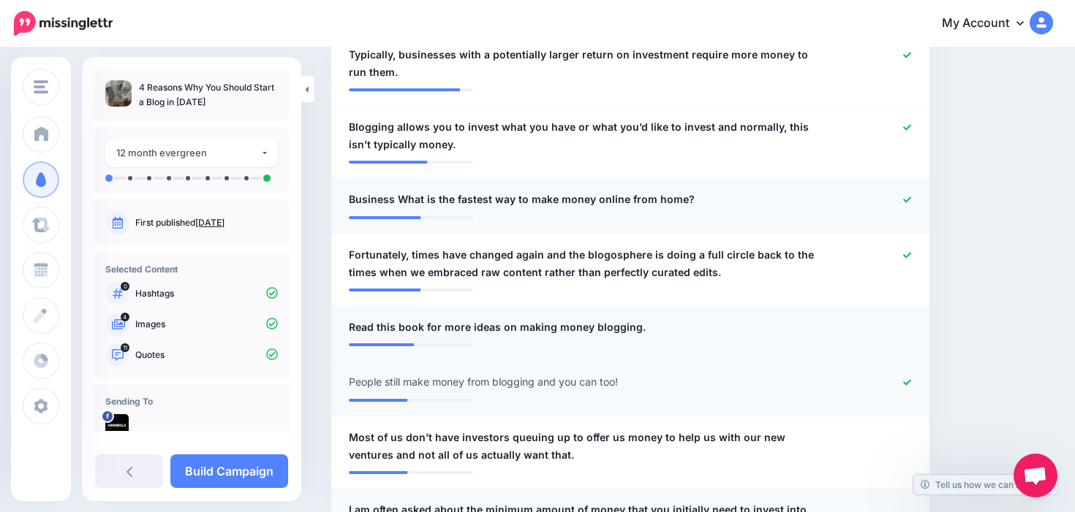
click at [909, 197] on icon at bounding box center [907, 200] width 8 height 6
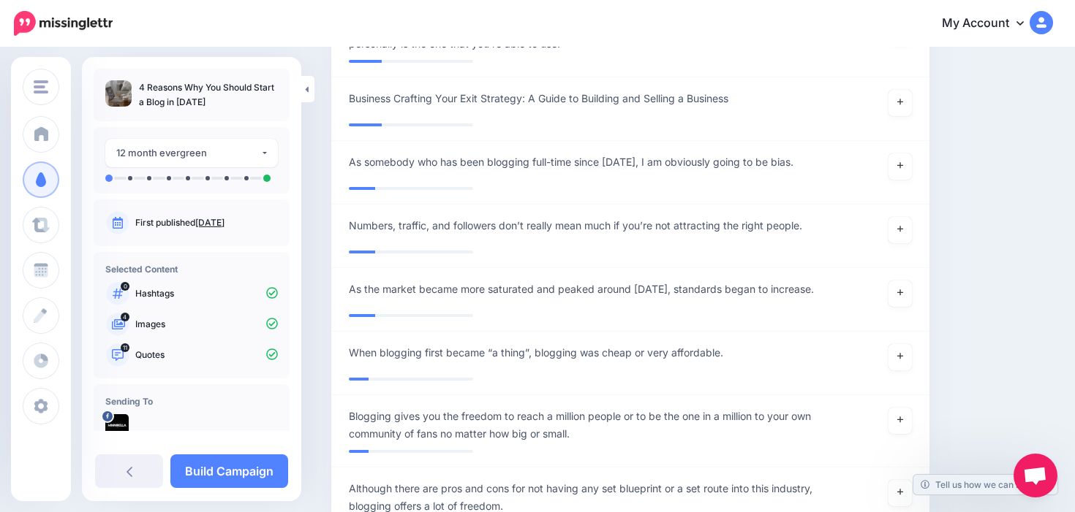
scroll to position [2606, 0]
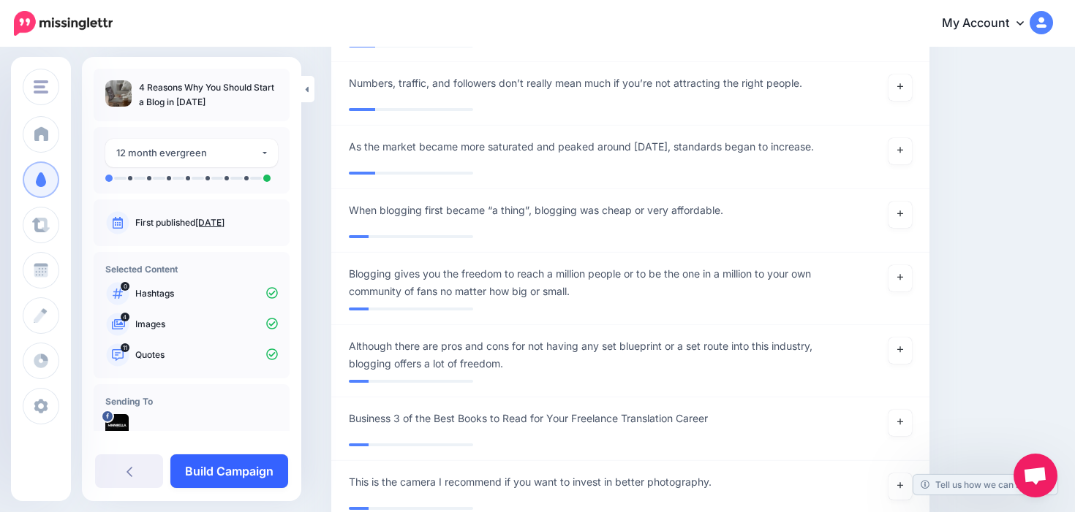
click at [224, 480] on link "Build Campaign" at bounding box center [229, 472] width 118 height 34
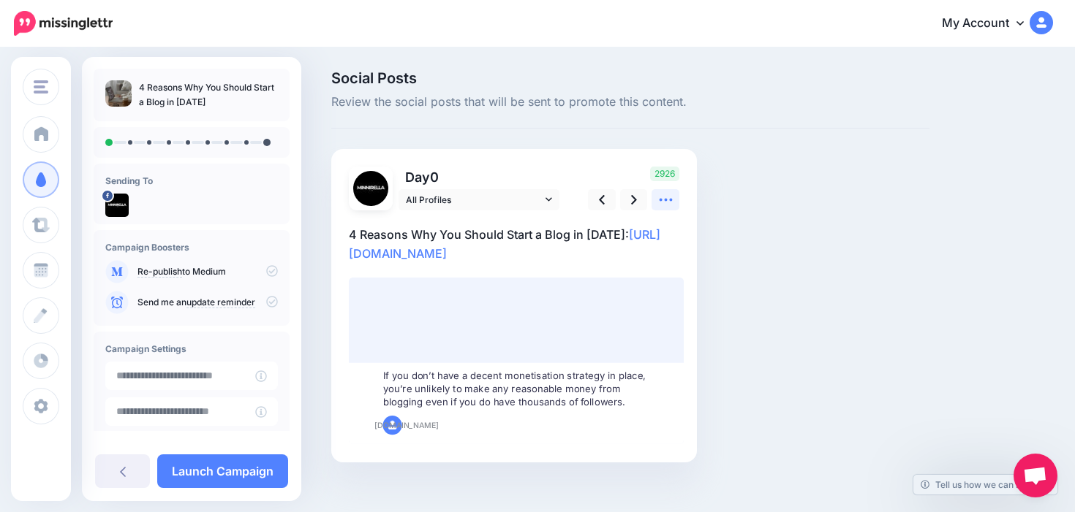
click at [678, 203] on link at bounding box center [665, 199] width 28 height 21
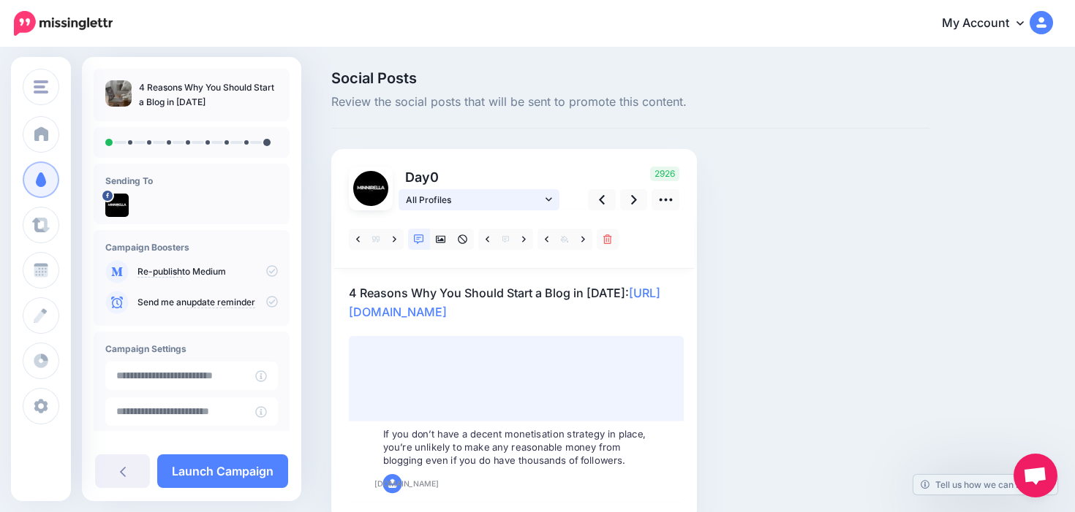
click at [493, 202] on span "All Profiles" at bounding box center [474, 199] width 136 height 15
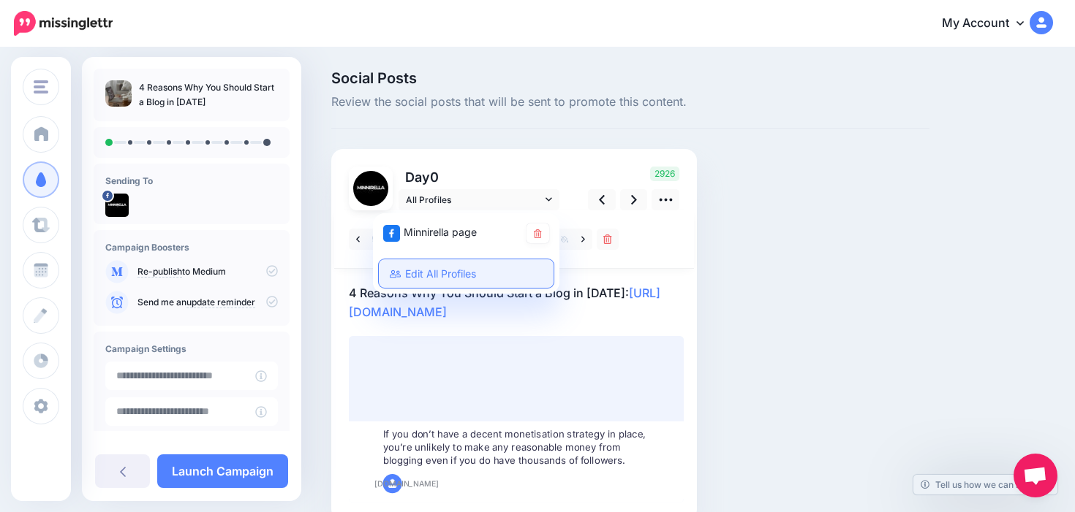
click at [482, 272] on link "Edit All Profiles" at bounding box center [466, 274] width 175 height 29
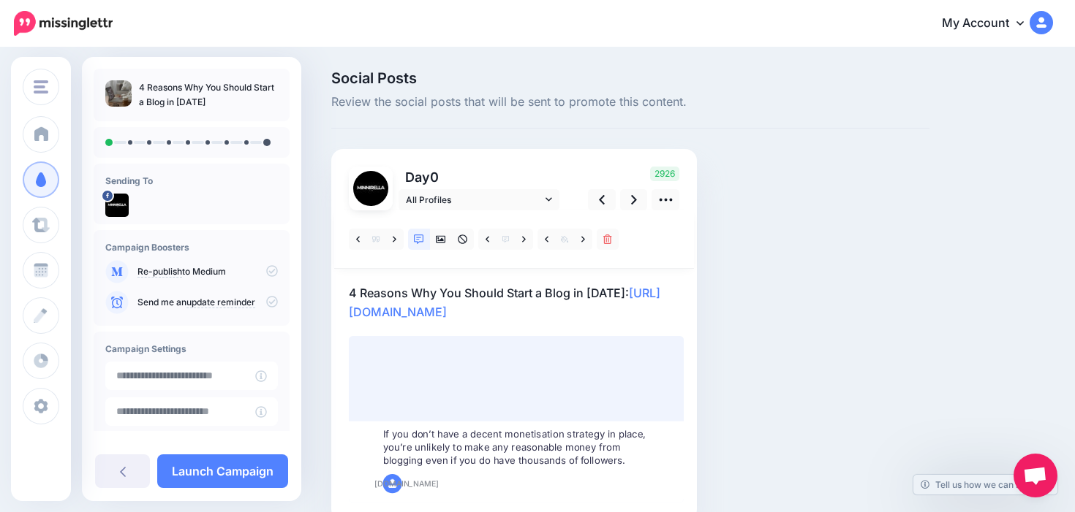
scroll to position [11, 0]
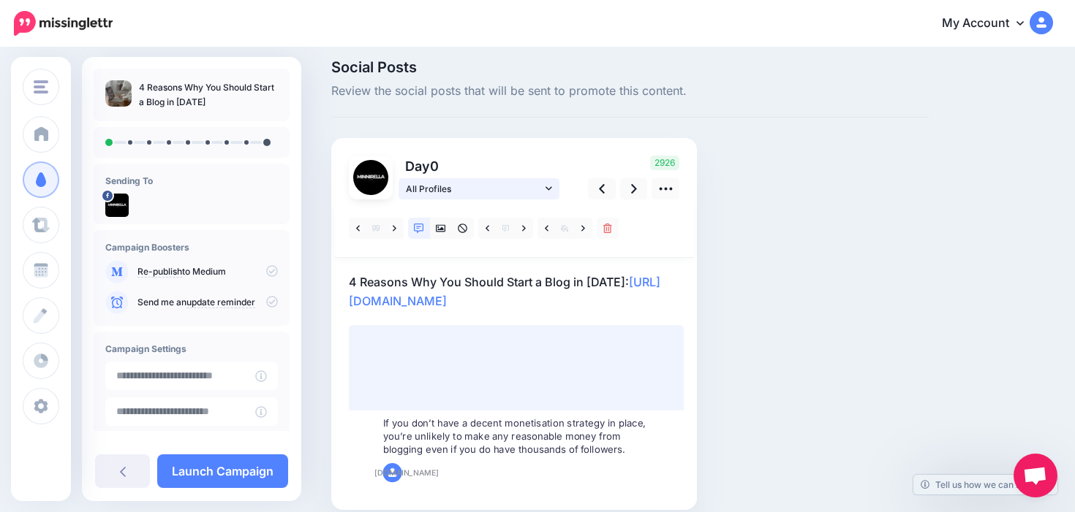
click at [479, 195] on span "All Profiles" at bounding box center [474, 188] width 136 height 15
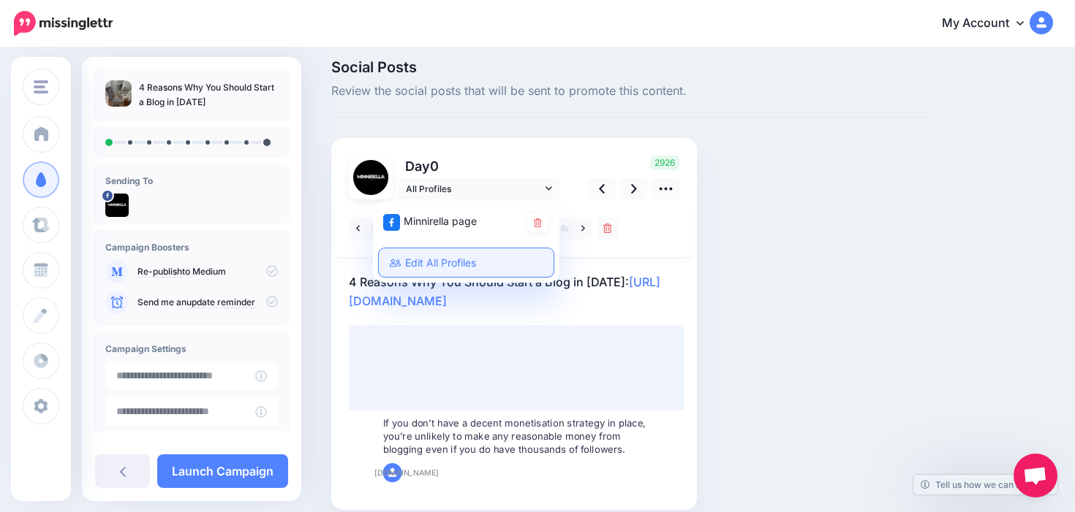
click at [449, 257] on link "Edit All Profiles" at bounding box center [466, 263] width 175 height 29
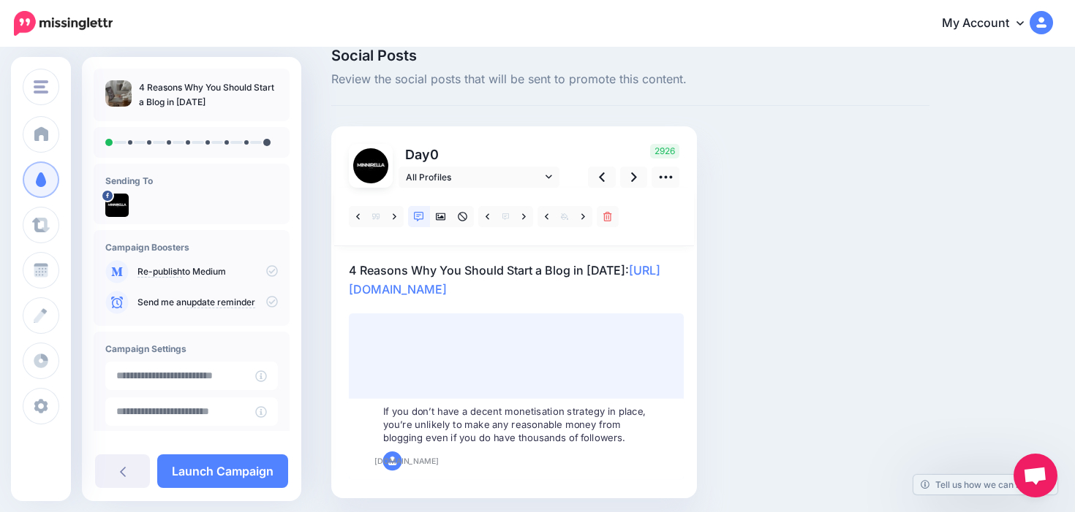
scroll to position [18, 0]
